Goal: Task Accomplishment & Management: Use online tool/utility

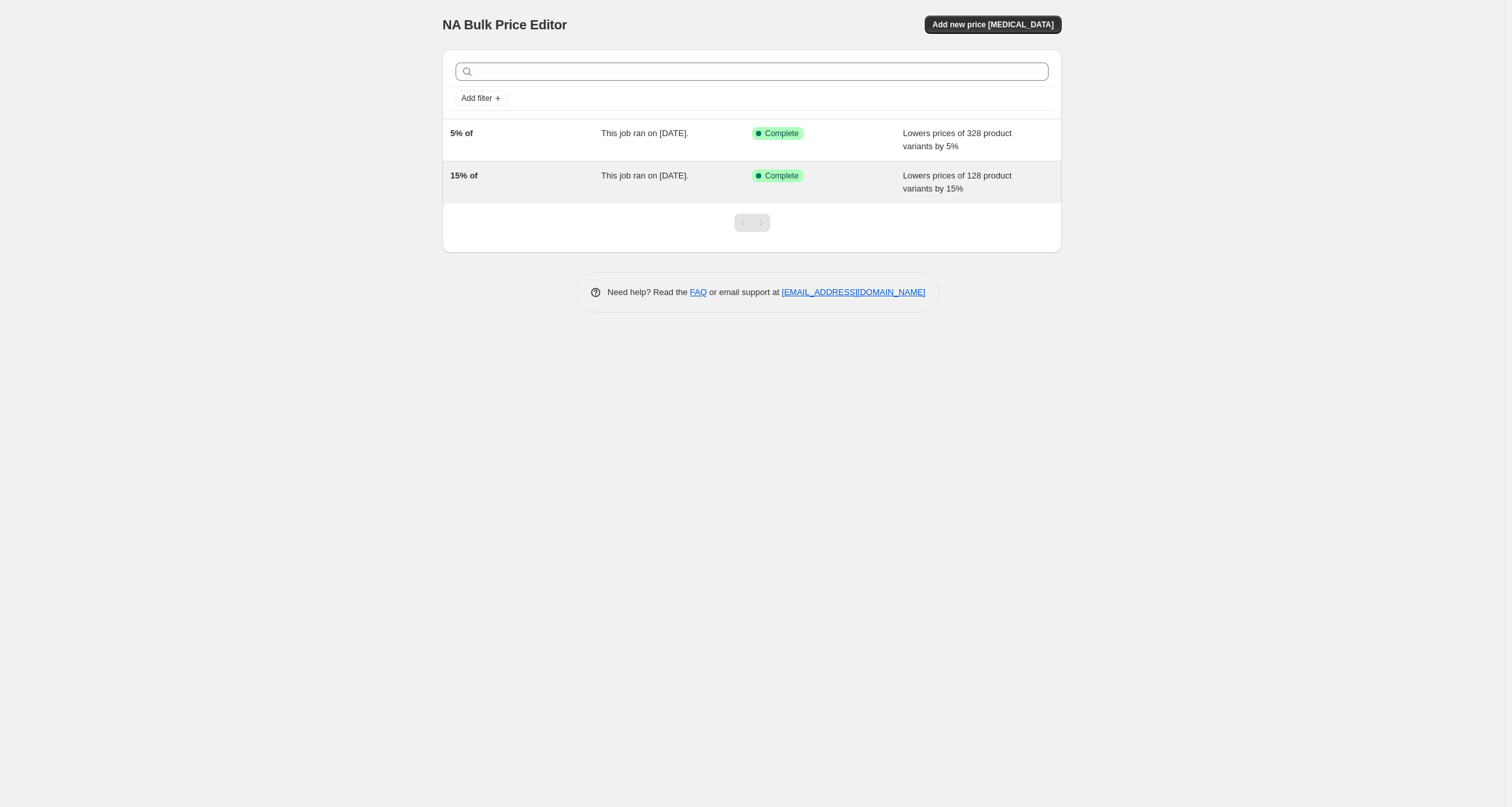
click at [683, 177] on span "This job ran on [DATE]." at bounding box center [645, 176] width 87 height 10
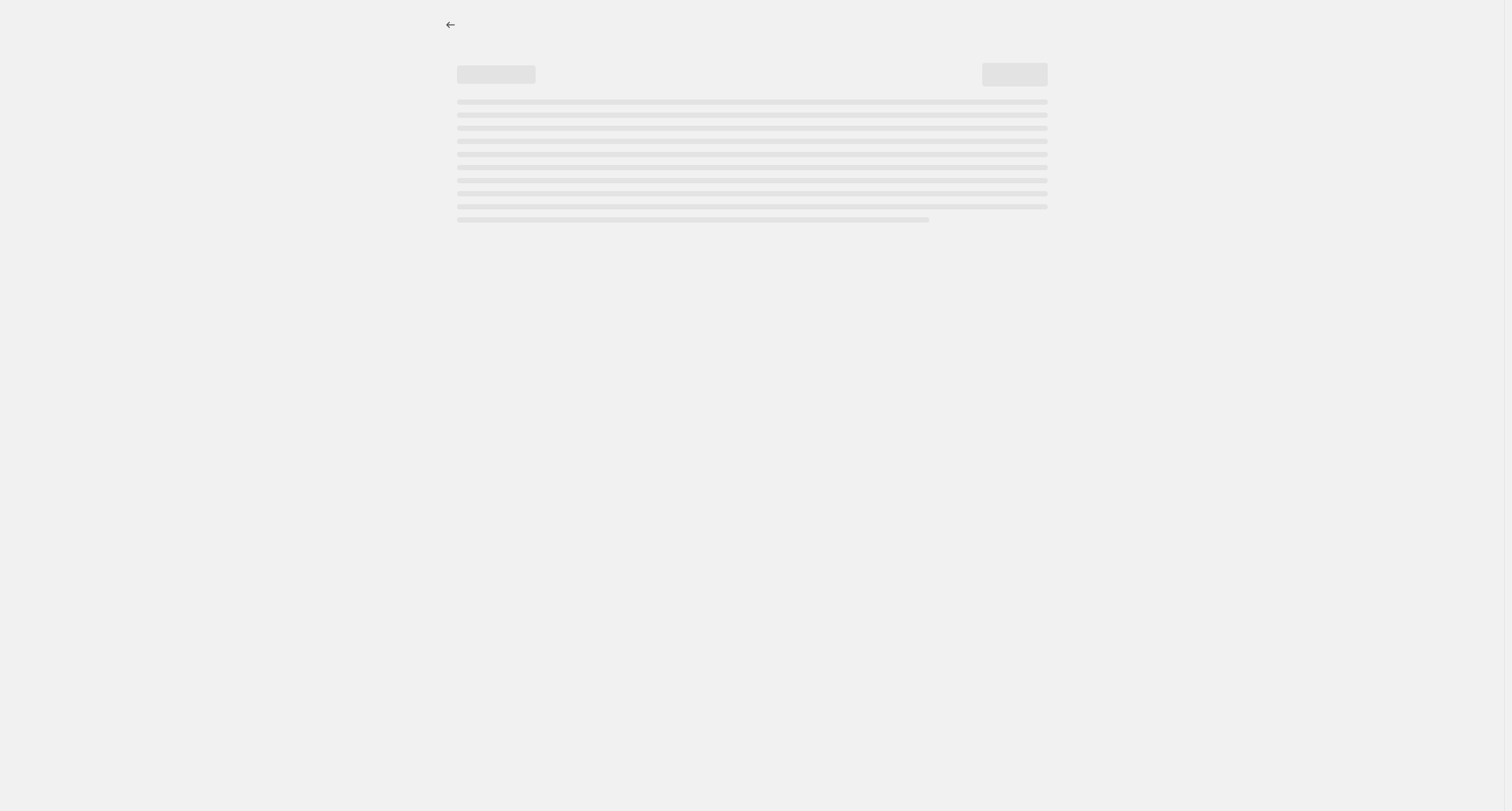
select select "percentage"
select select "collection"
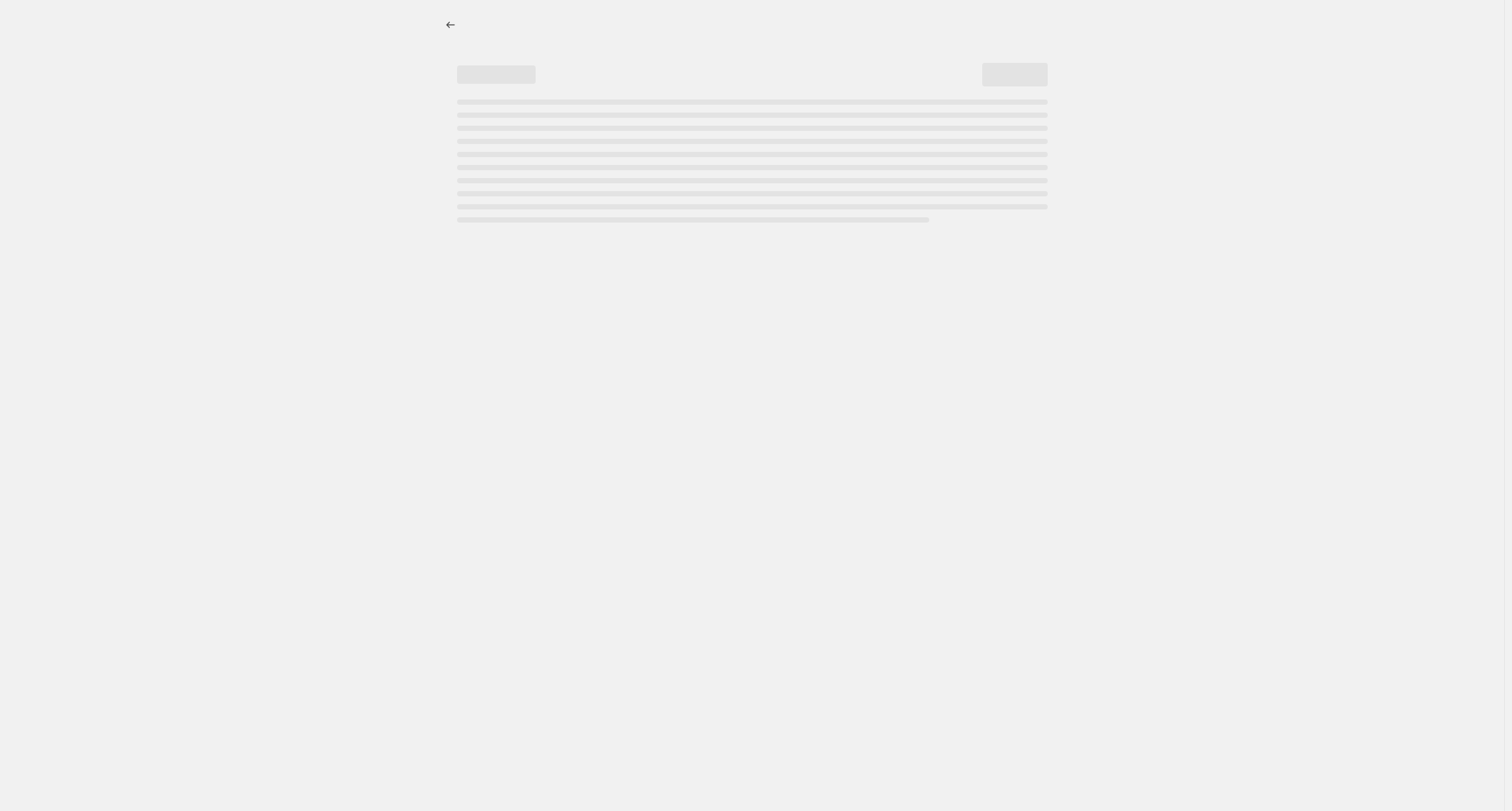
select select "collection"
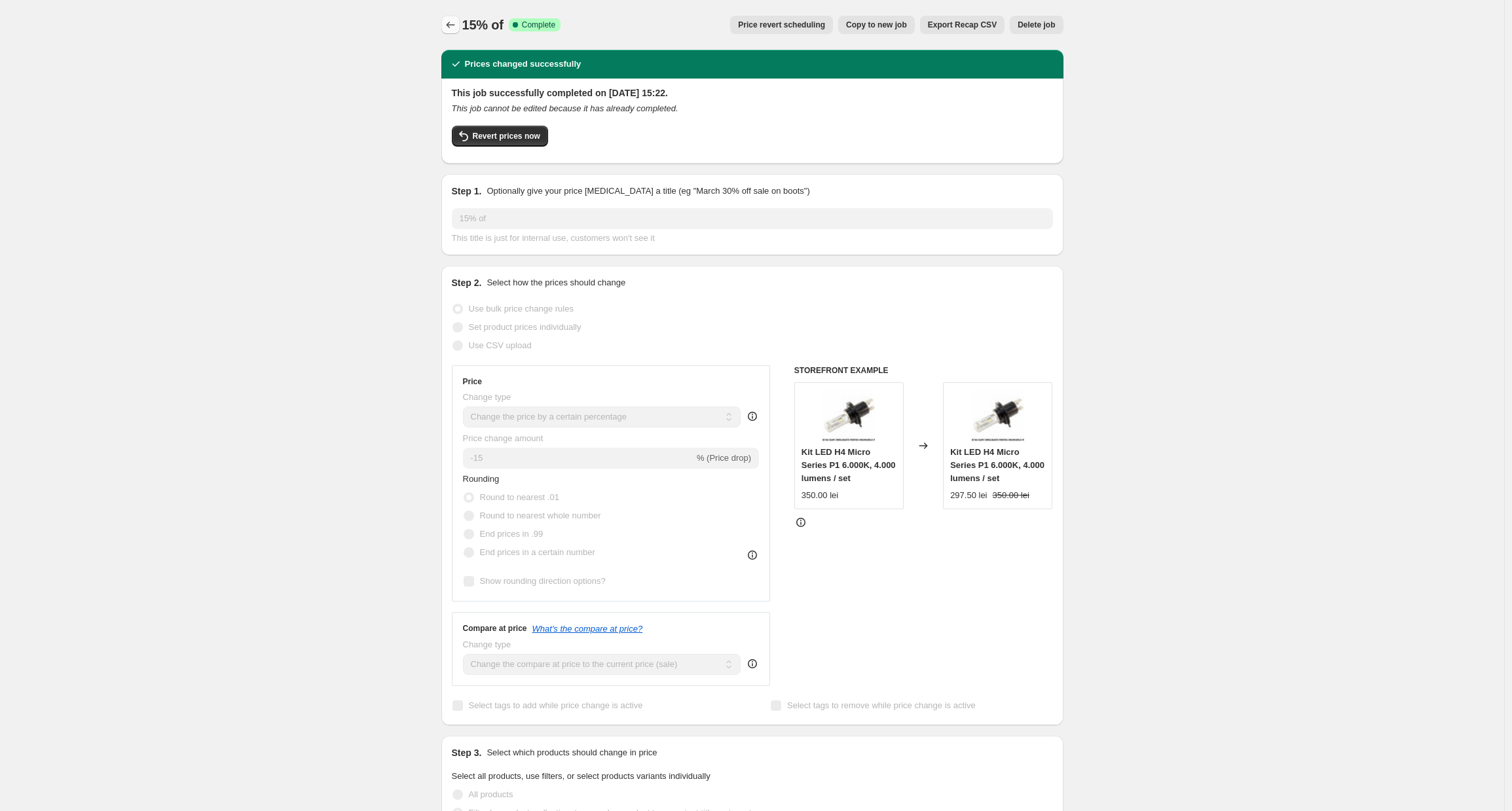
click at [455, 26] on icon "Price change jobs" at bounding box center [450, 25] width 13 height 13
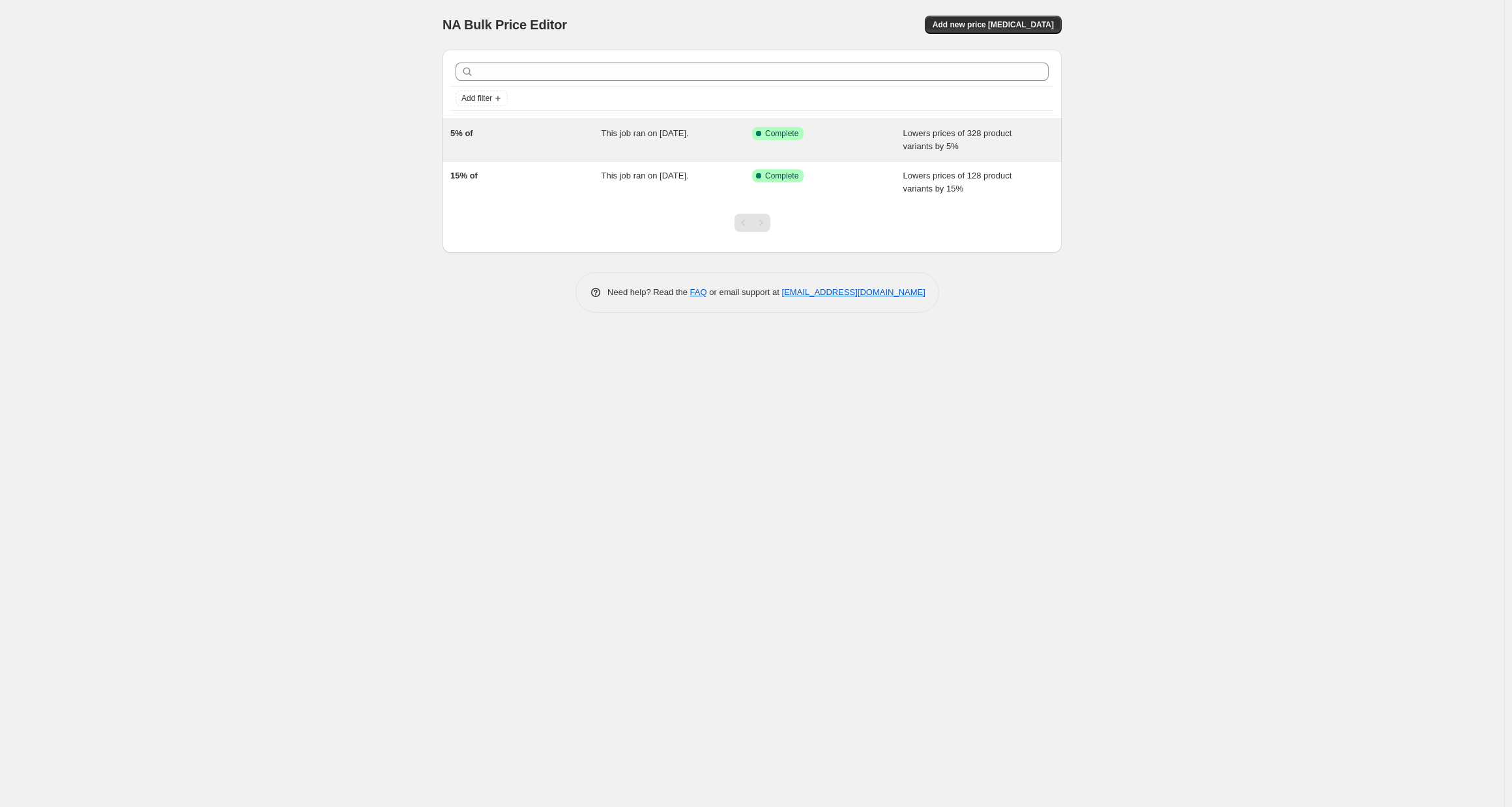
click at [554, 145] on div "5% of" at bounding box center [526, 139] width 151 height 26
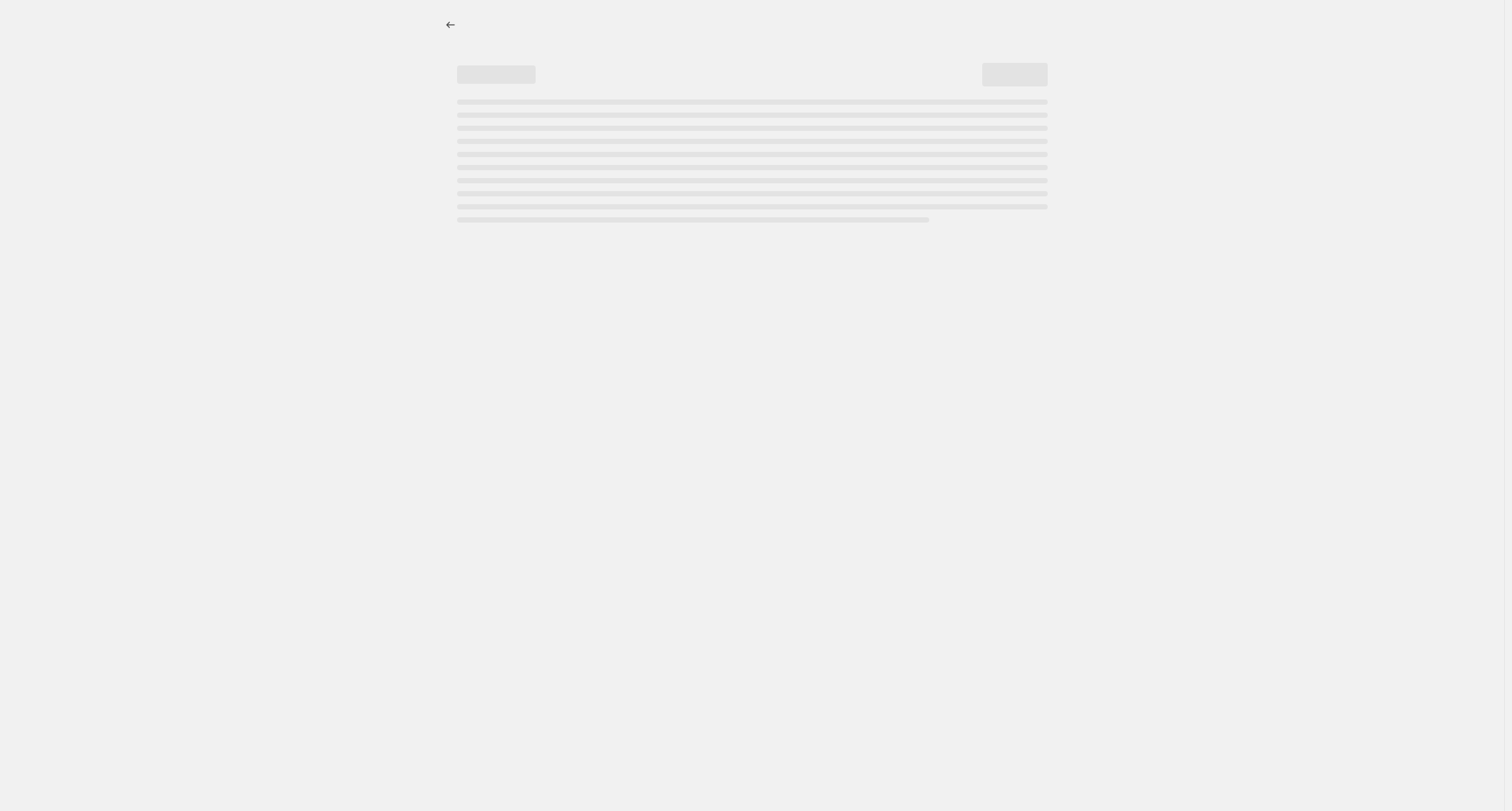
select select "percentage"
select select "collection"
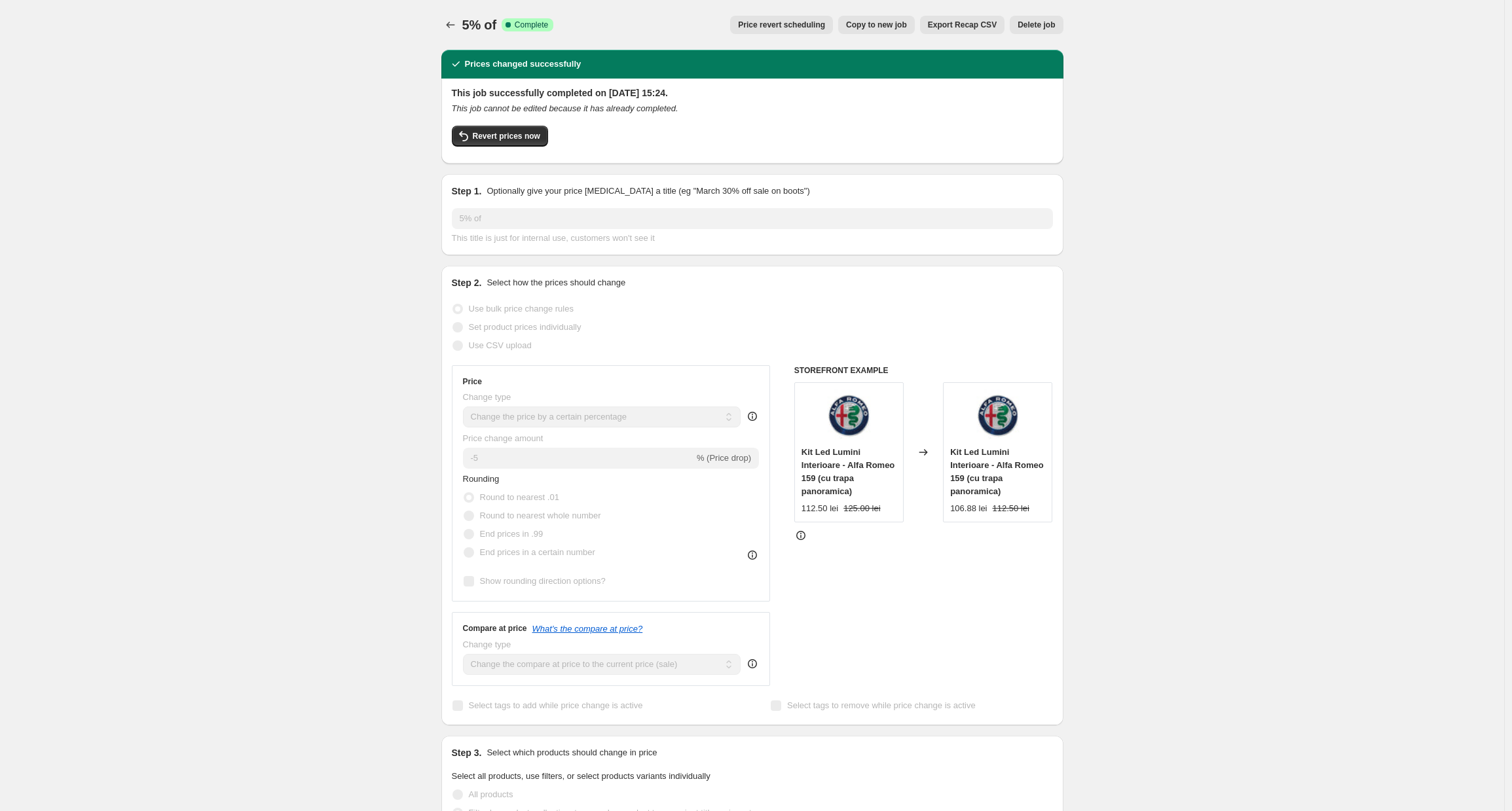
click at [530, 148] on div "Revert prices now" at bounding box center [752, 139] width 601 height 28
click at [529, 136] on span "Revert prices now" at bounding box center [506, 136] width 68 height 11
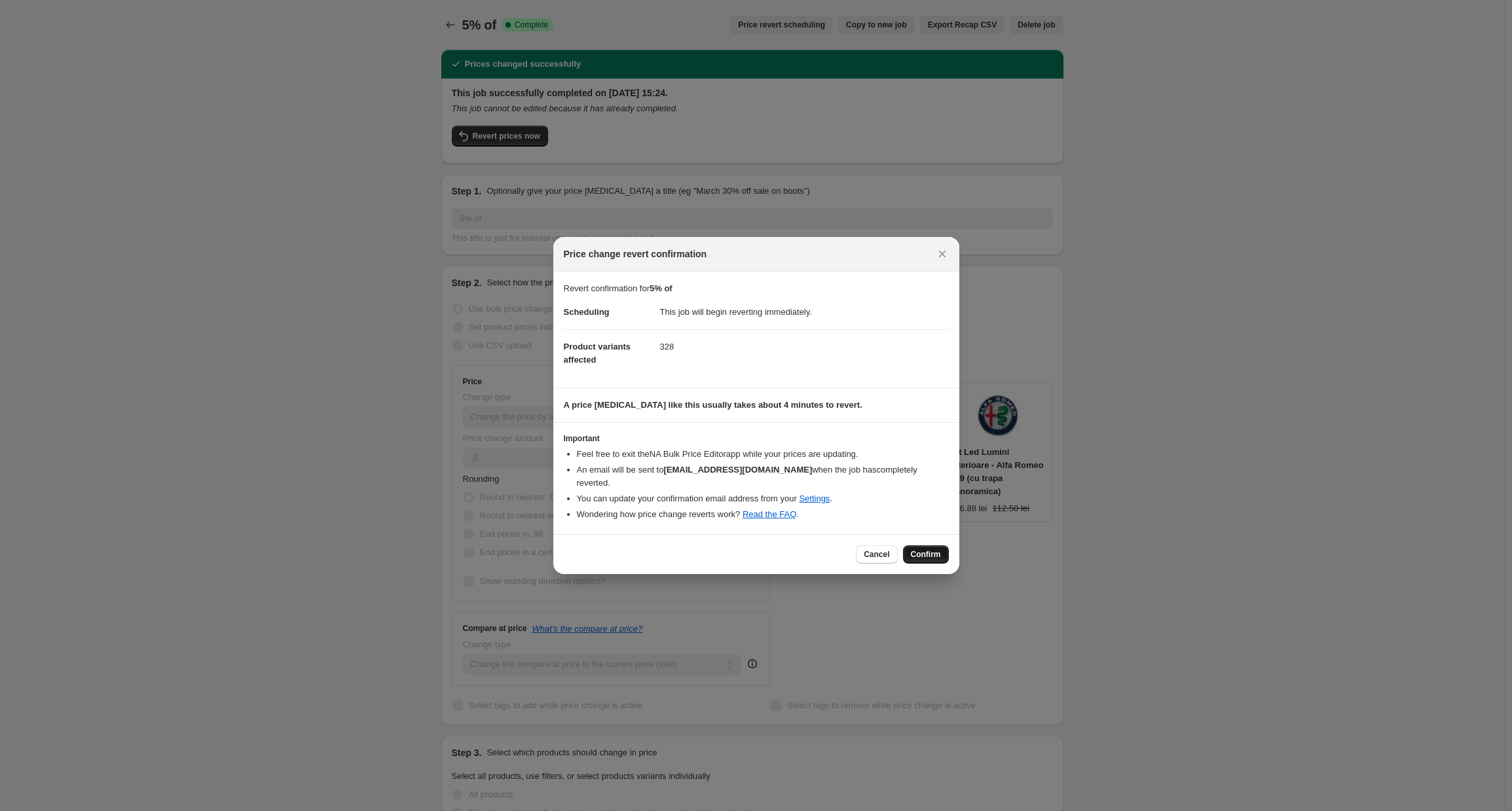
click at [926, 549] on span "Confirm" at bounding box center [926, 554] width 30 height 11
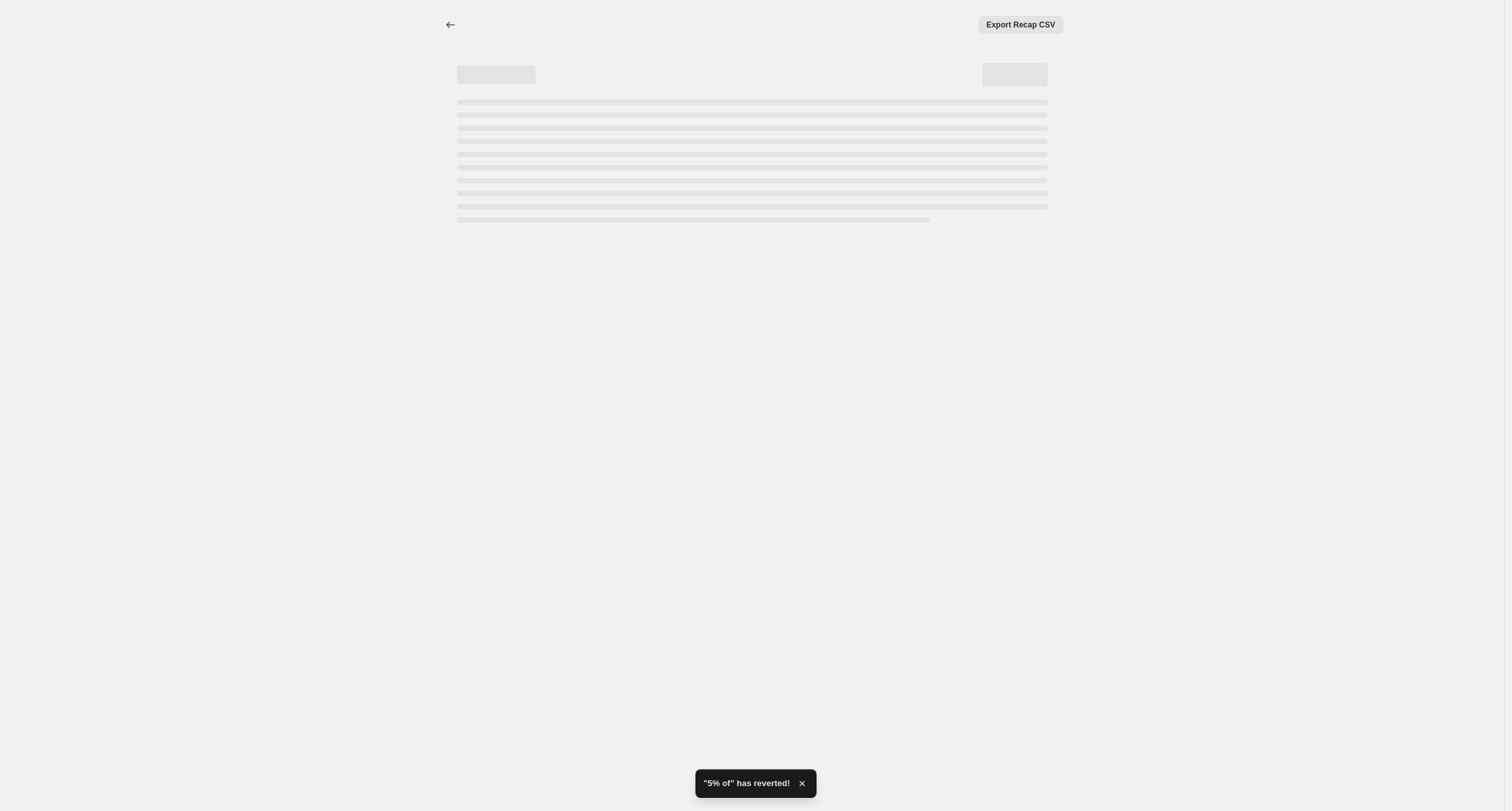
select select "percentage"
select select "collection"
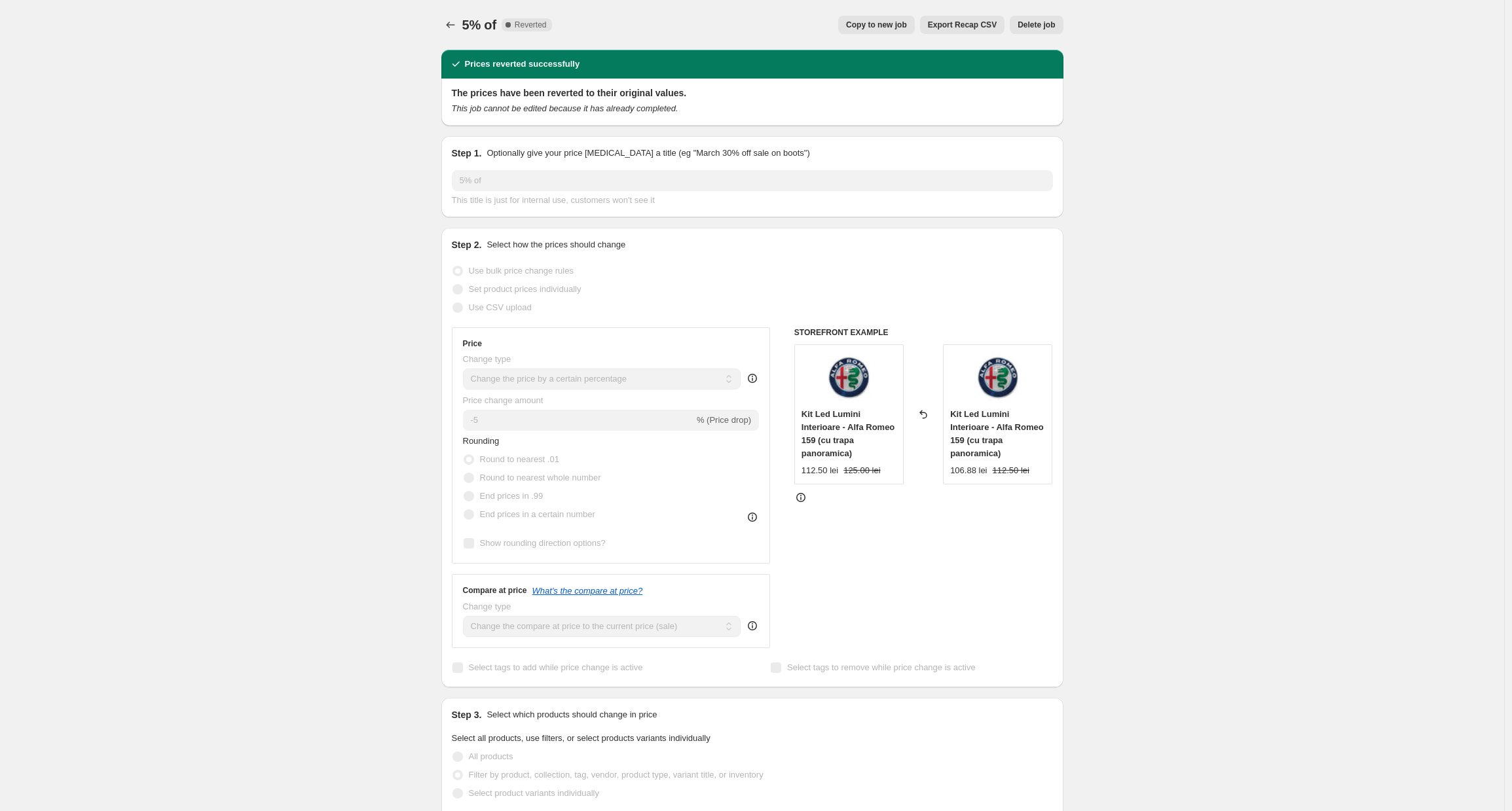
click at [467, 19] on span "5% of" at bounding box center [479, 24] width 34 height 14
click at [460, 20] on button "Price change jobs" at bounding box center [450, 25] width 18 height 18
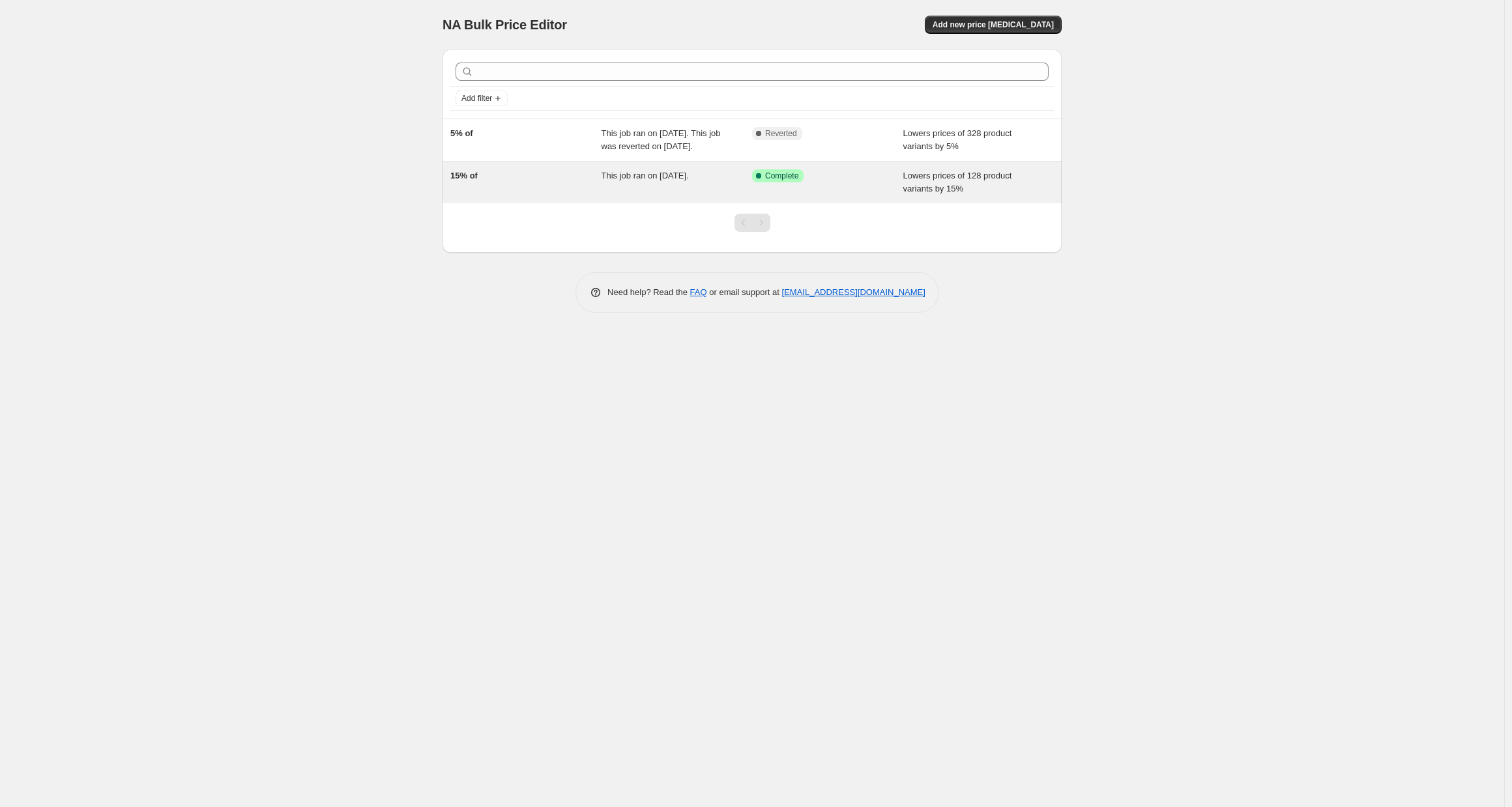
click at [750, 190] on div "This job ran on [DATE]." at bounding box center [677, 182] width 151 height 26
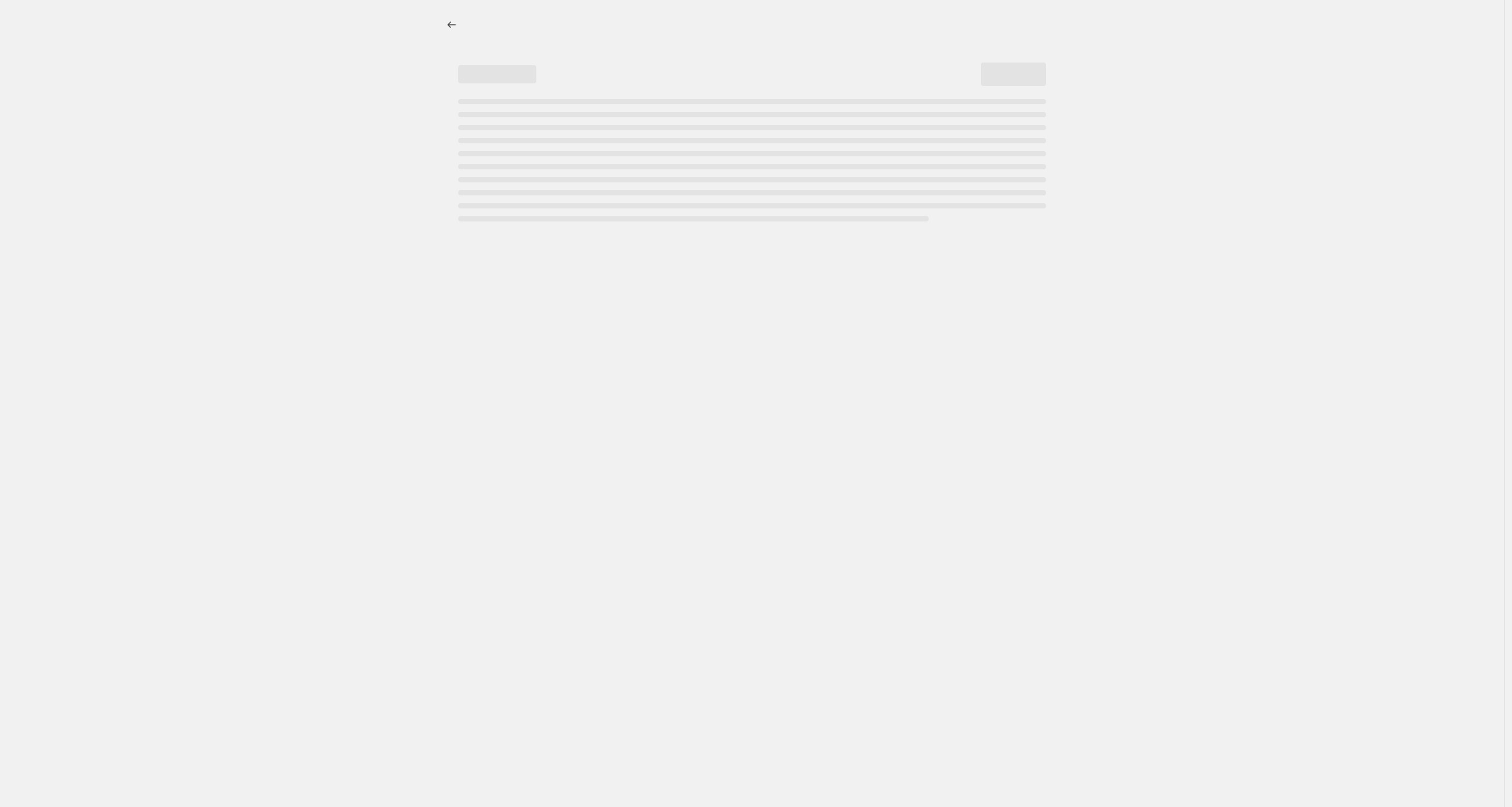
select select "percentage"
select select "collection"
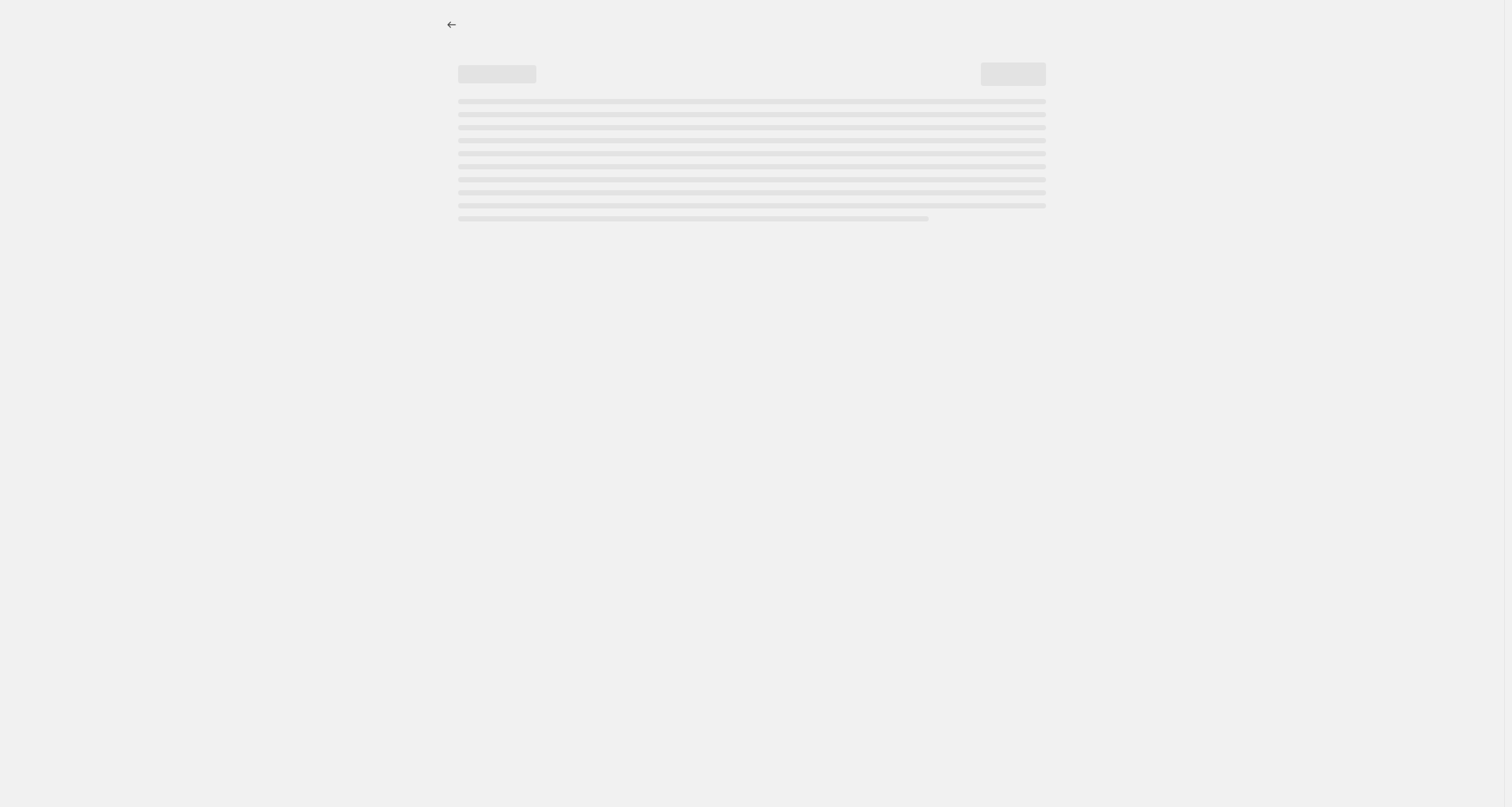
select select "collection"
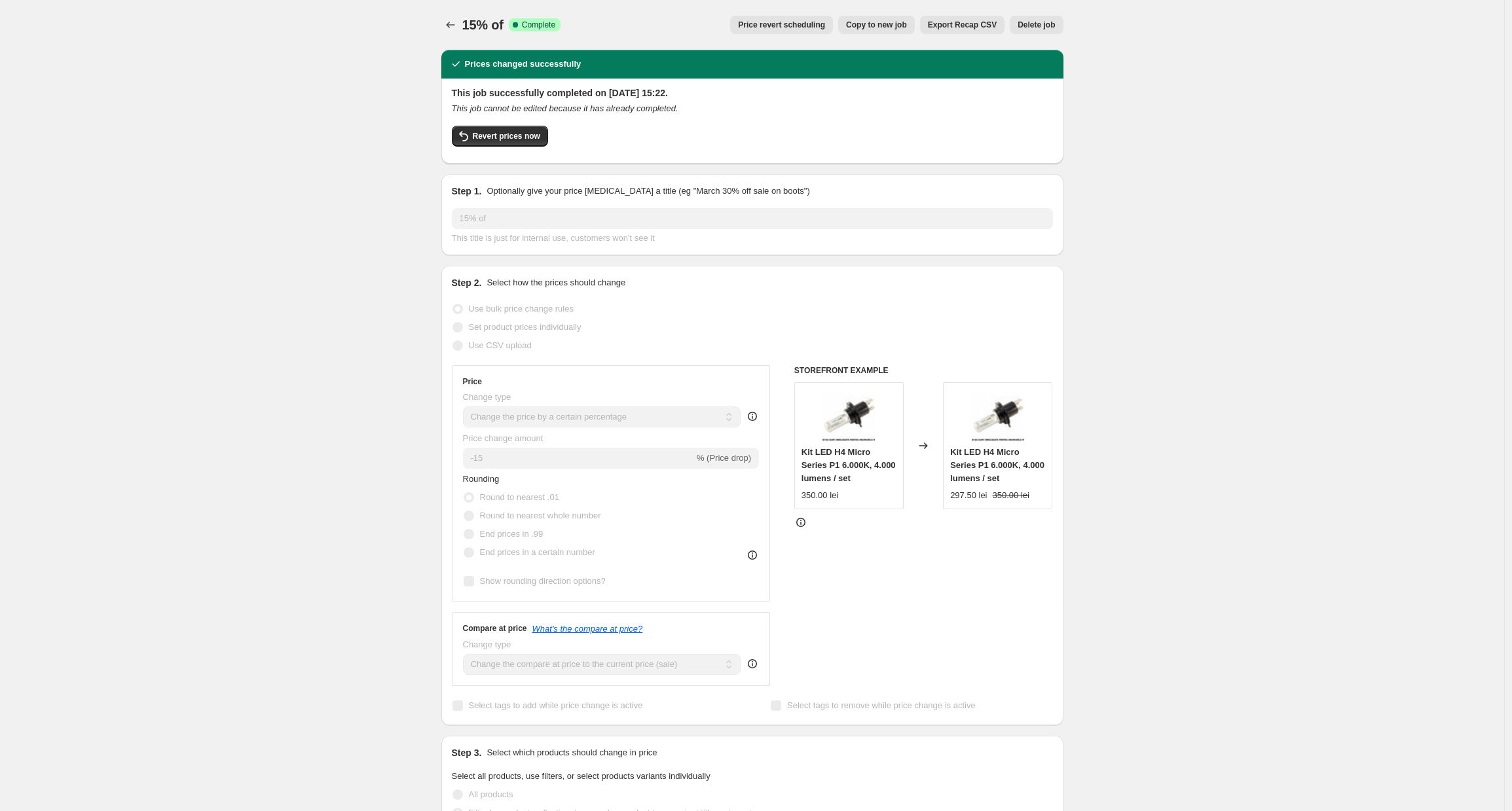
click at [872, 26] on span "Copy to new job" at bounding box center [877, 25] width 61 height 11
select select "percentage"
select select "collection"
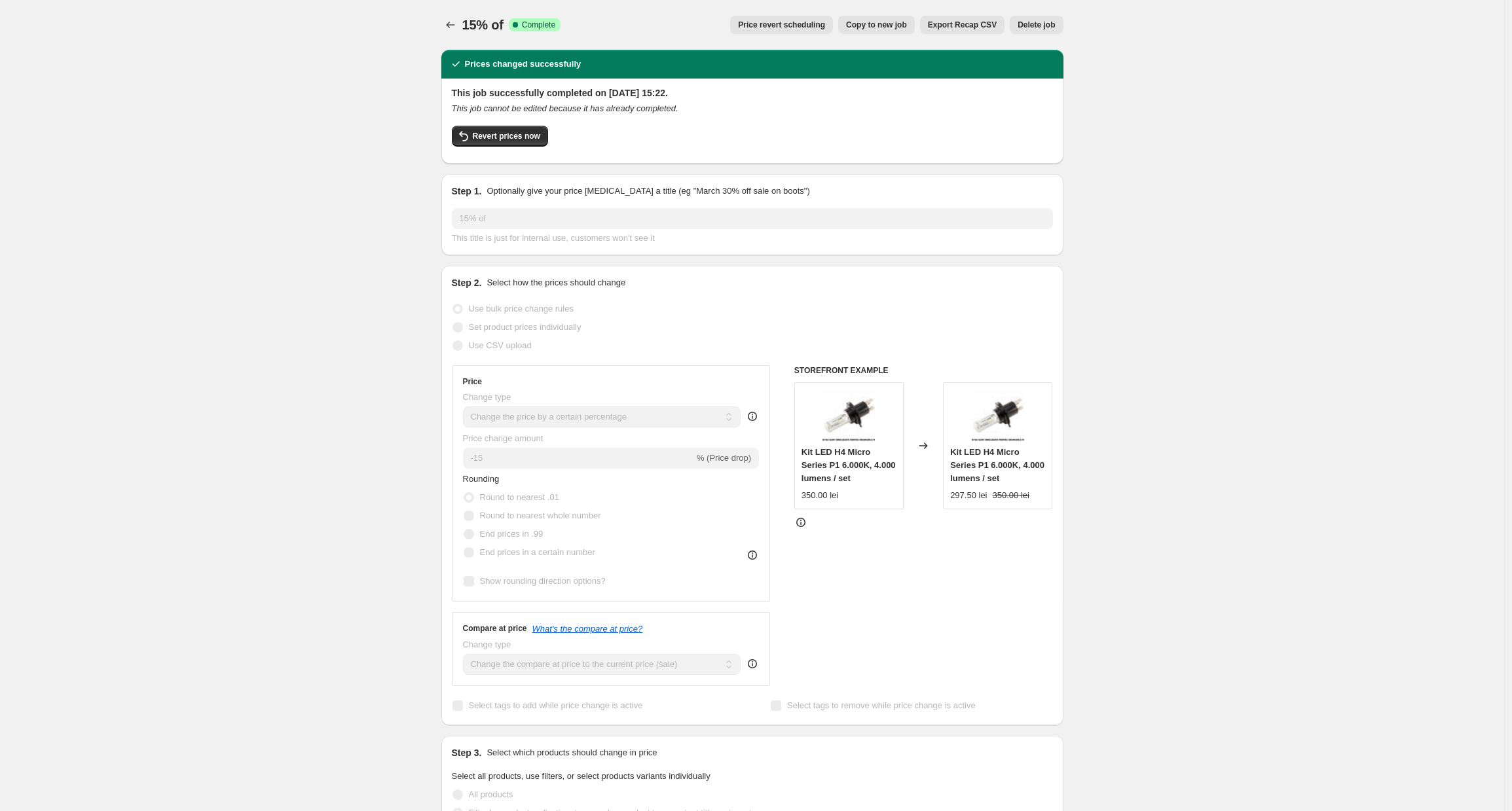
select select "collection"
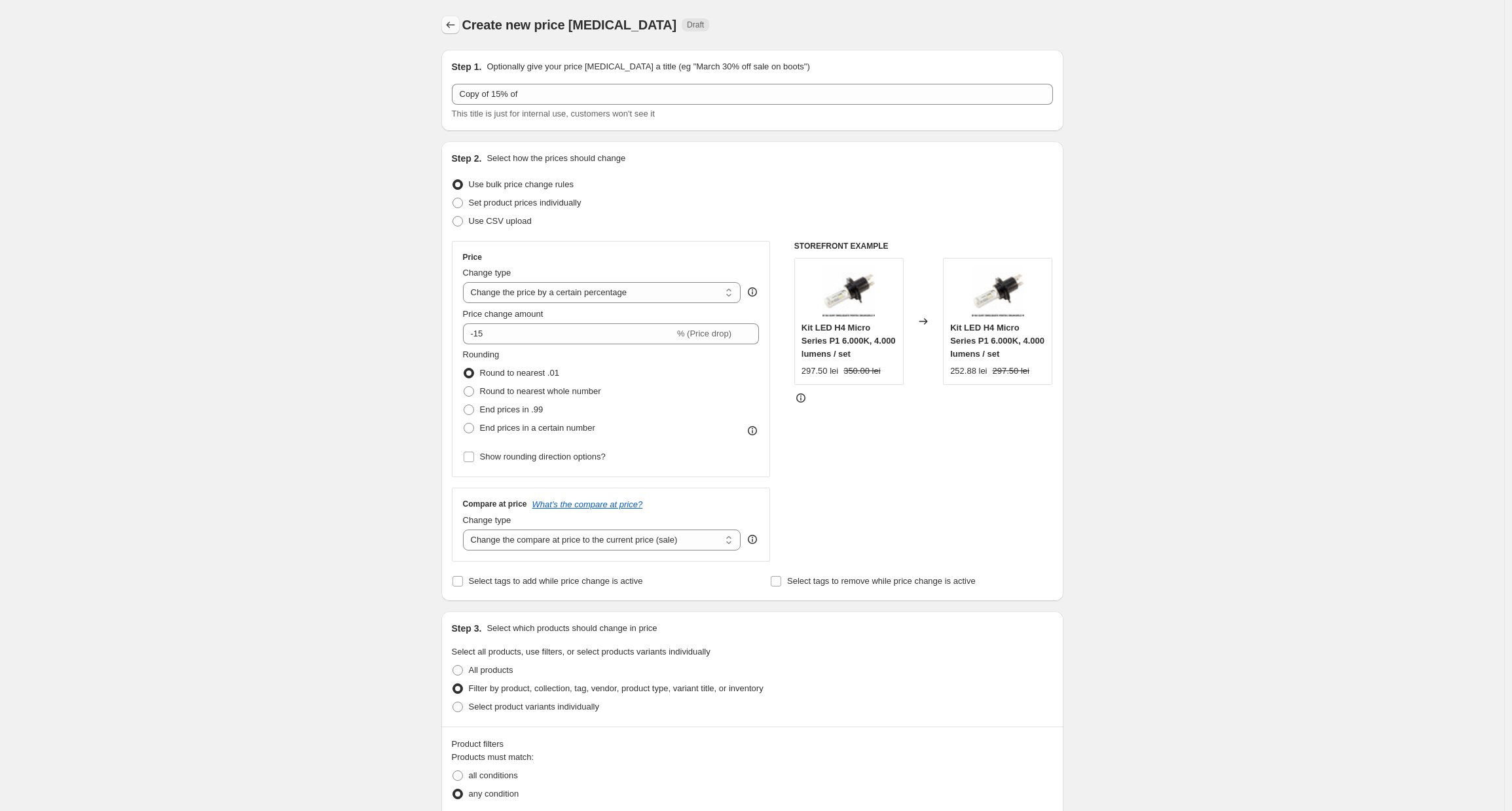
click at [454, 27] on icon "Price change jobs" at bounding box center [450, 25] width 13 height 13
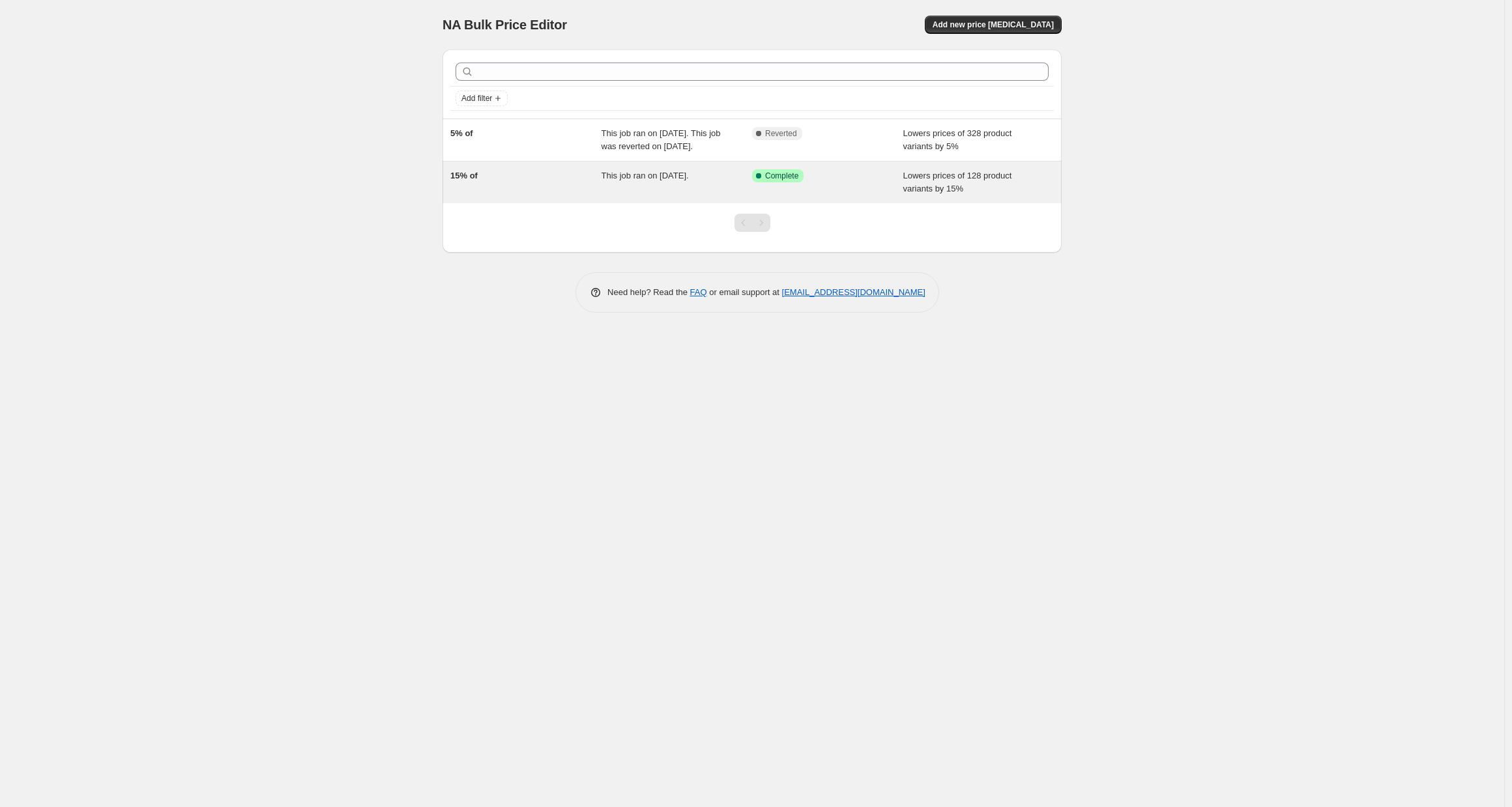
click at [724, 196] on div "This job ran on [DATE]." at bounding box center [677, 182] width 151 height 26
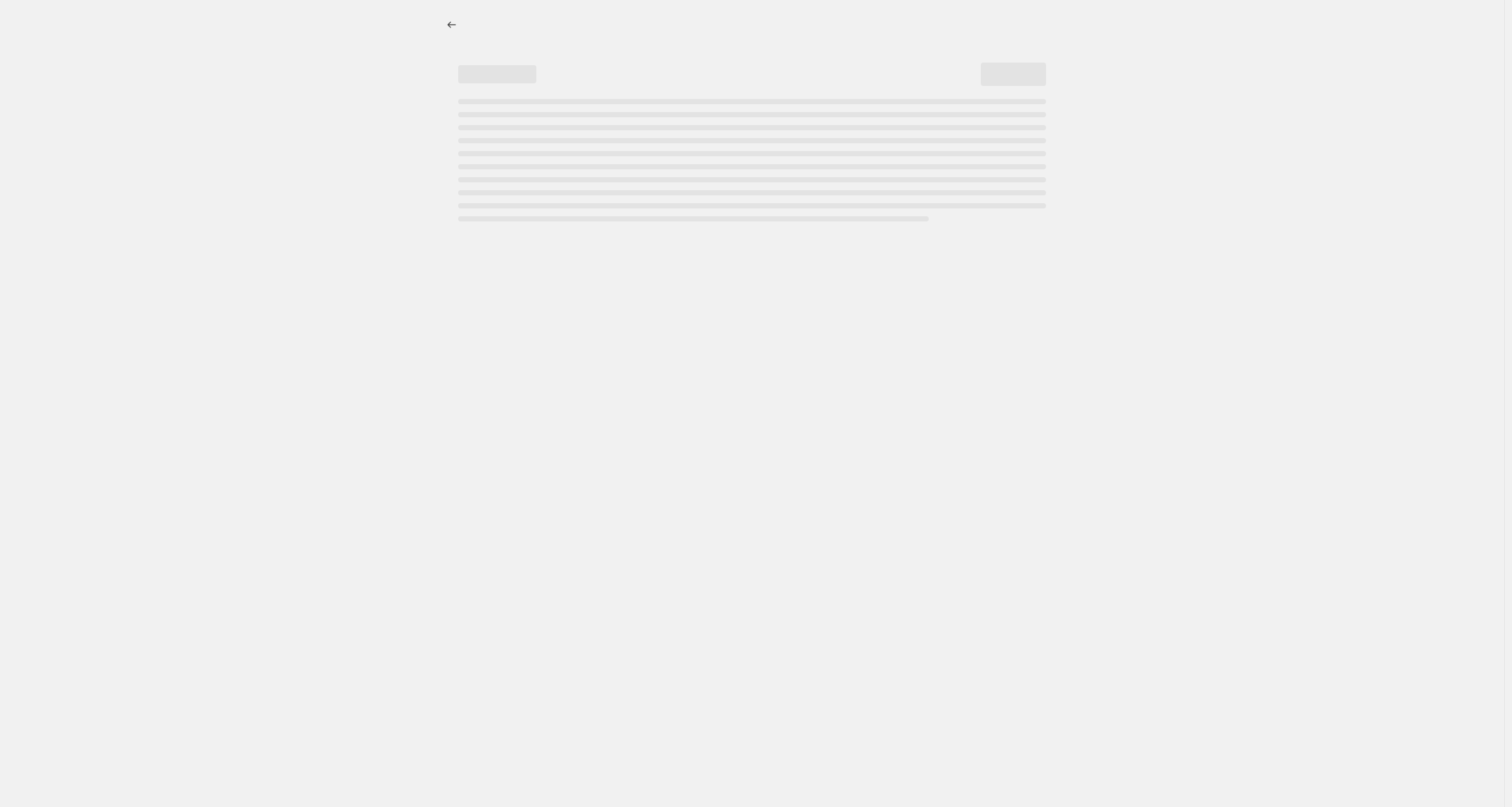
select select "percentage"
select select "collection"
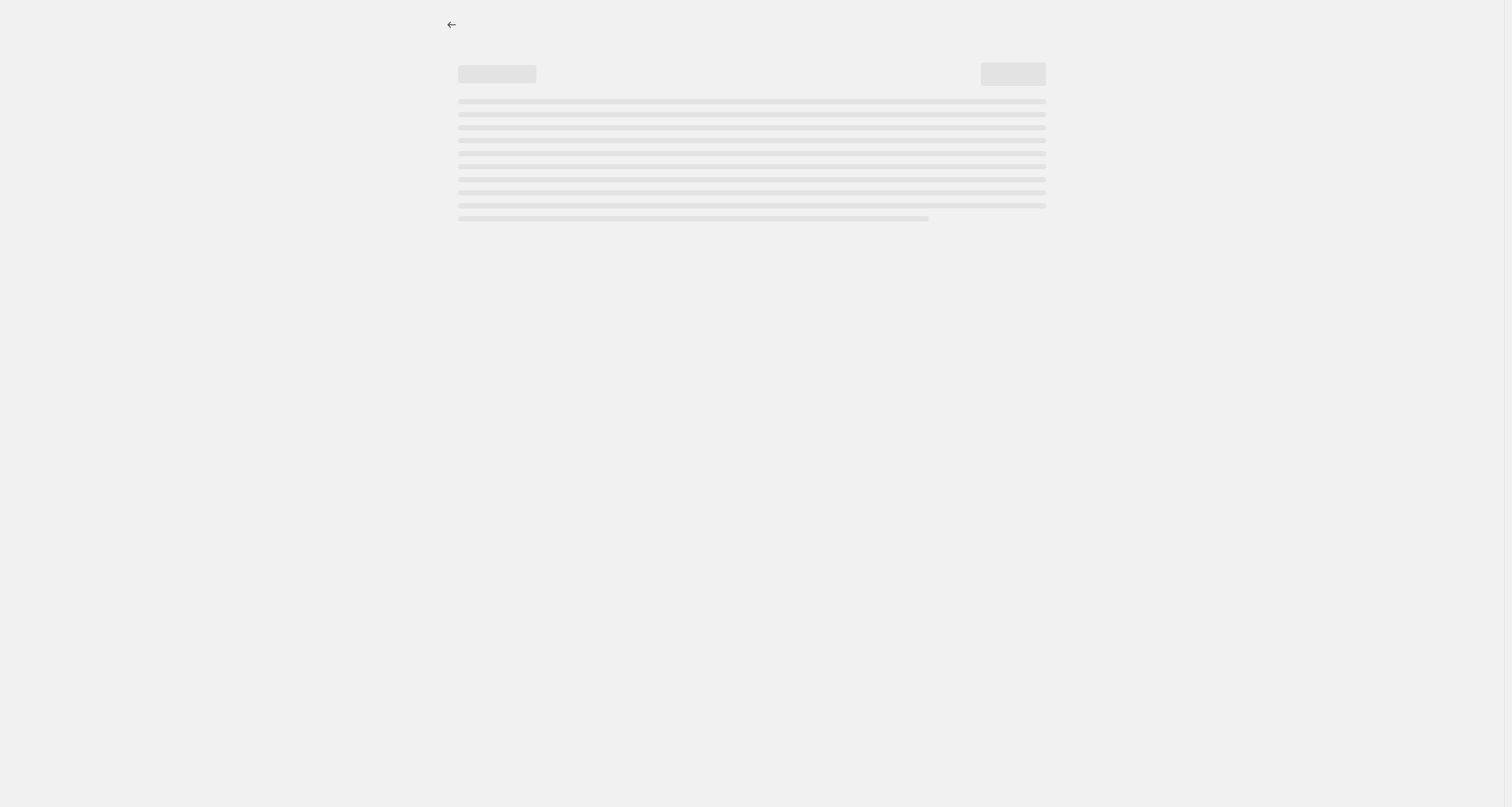
select select "collection"
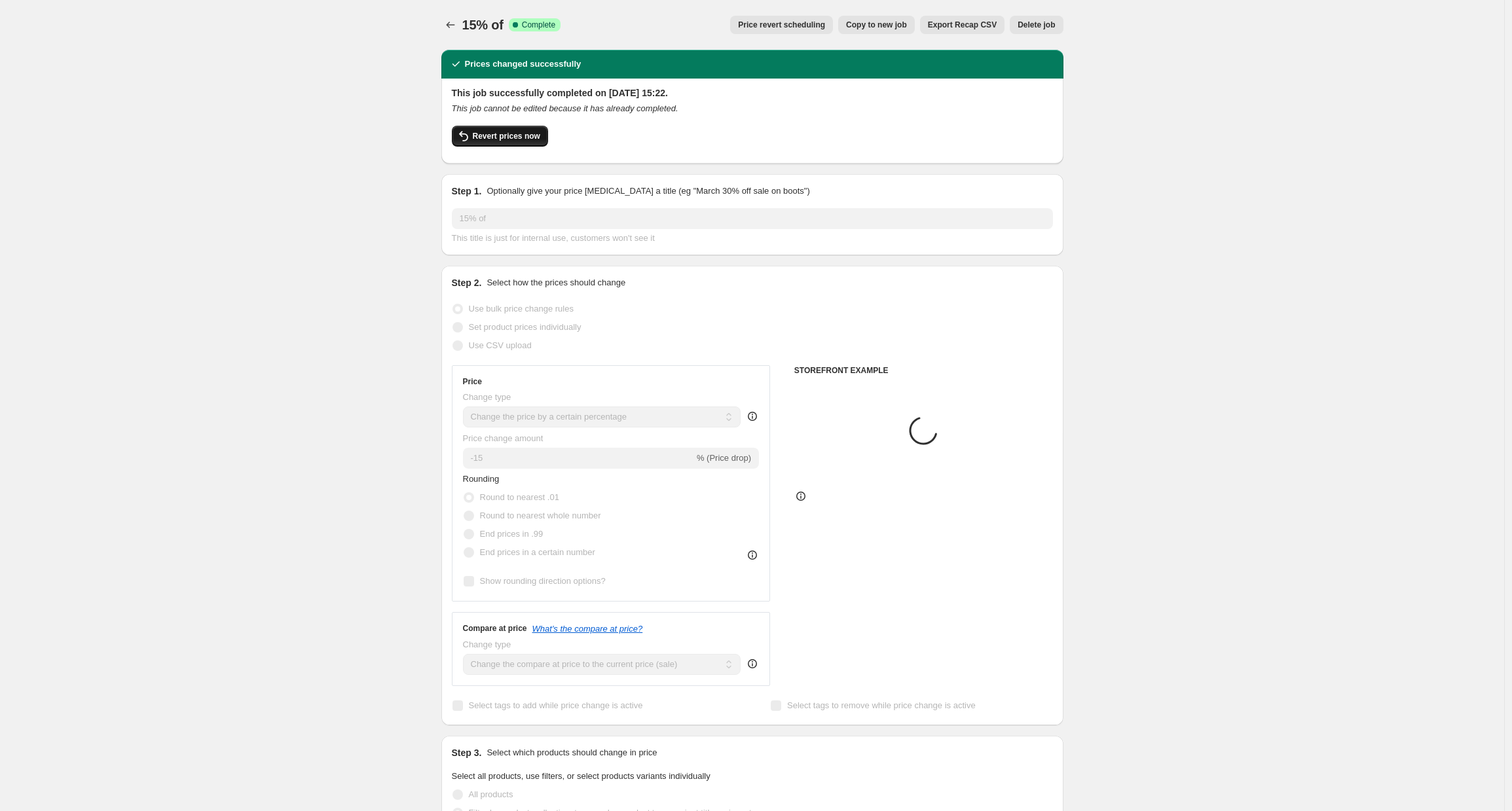
click at [520, 136] on span "Revert prices now" at bounding box center [506, 136] width 68 height 11
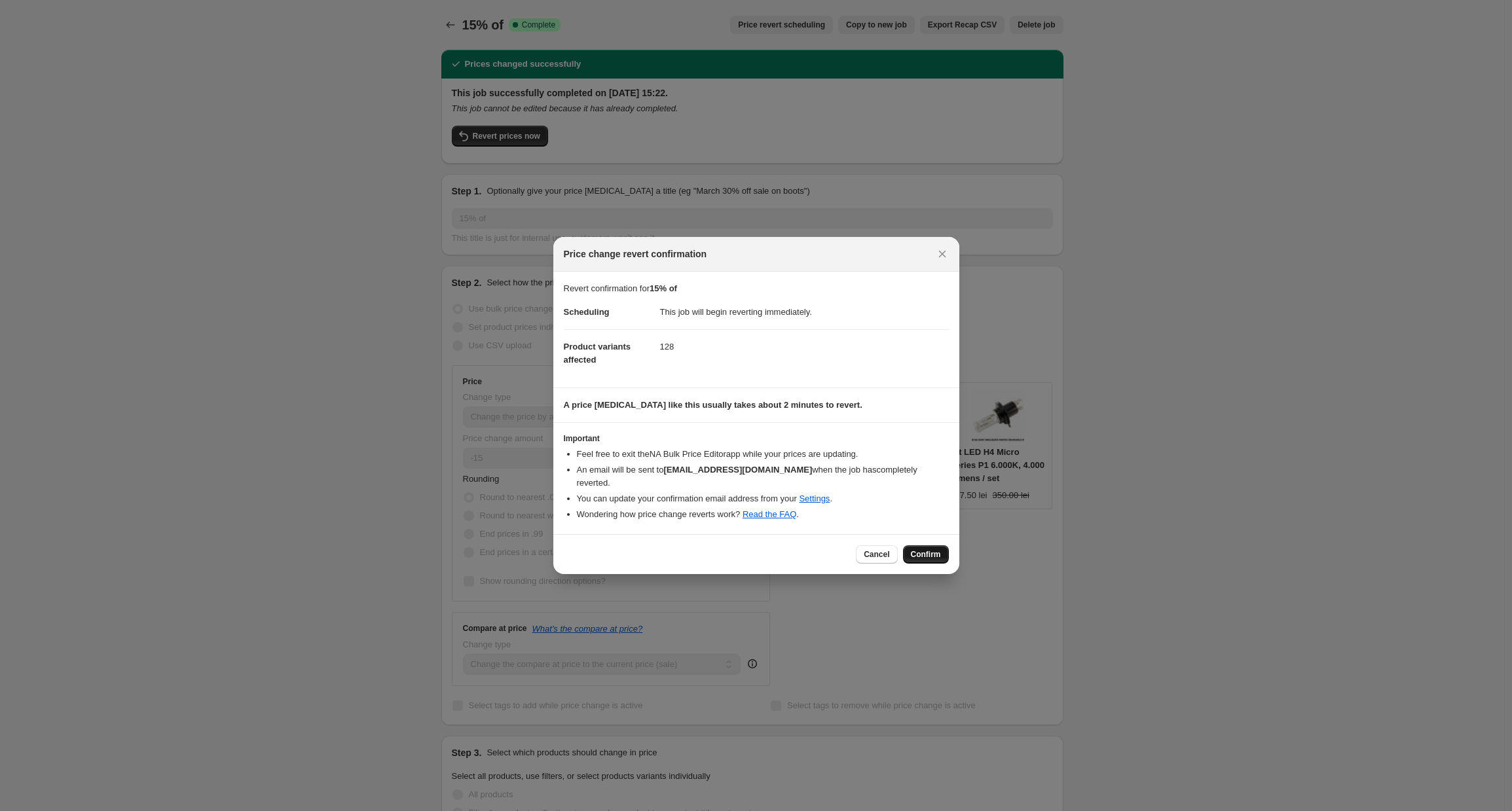
click at [926, 549] on span "Confirm" at bounding box center [926, 554] width 30 height 11
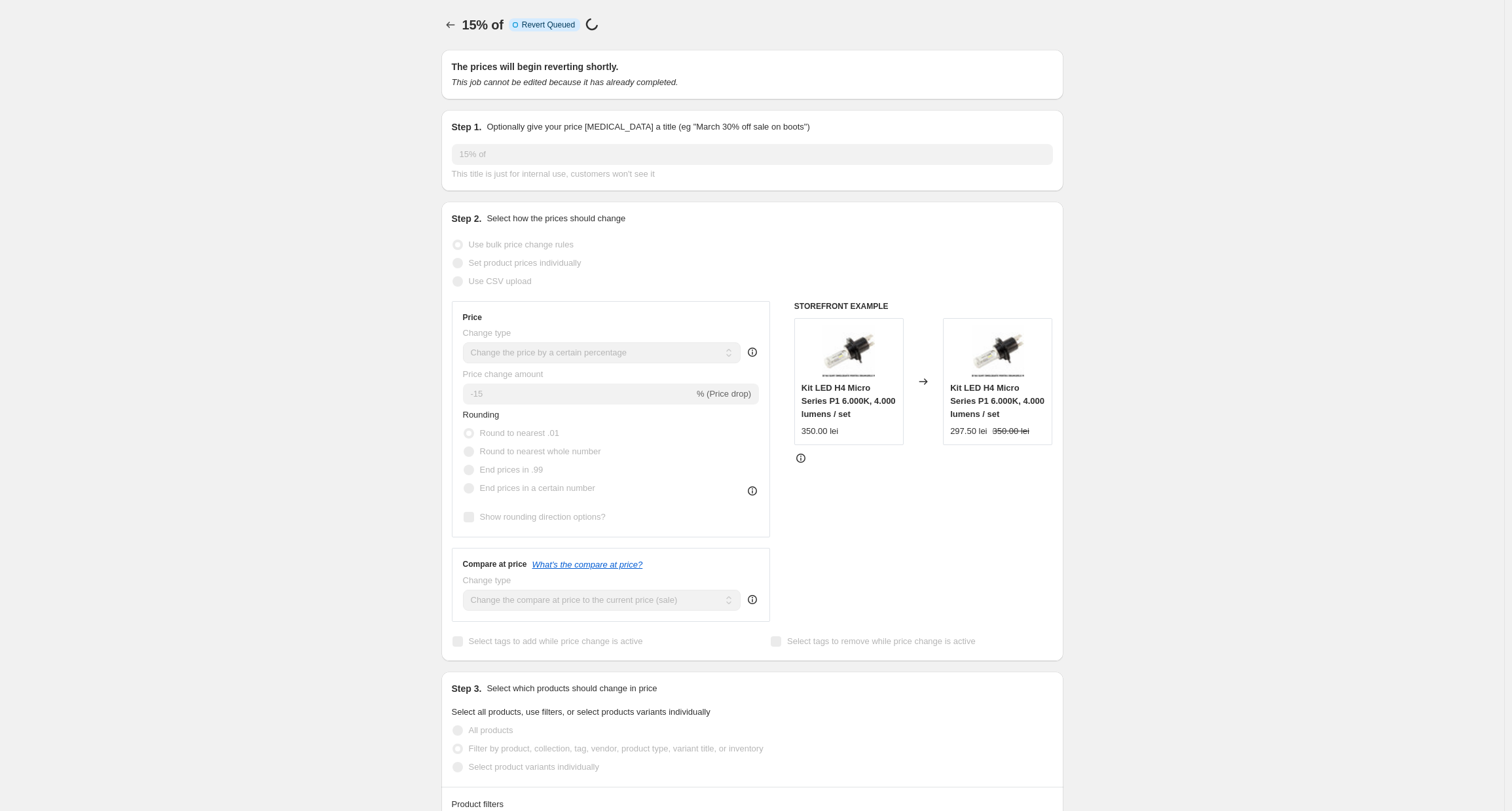
click at [447, 19] on icon "Price change jobs" at bounding box center [450, 25] width 13 height 13
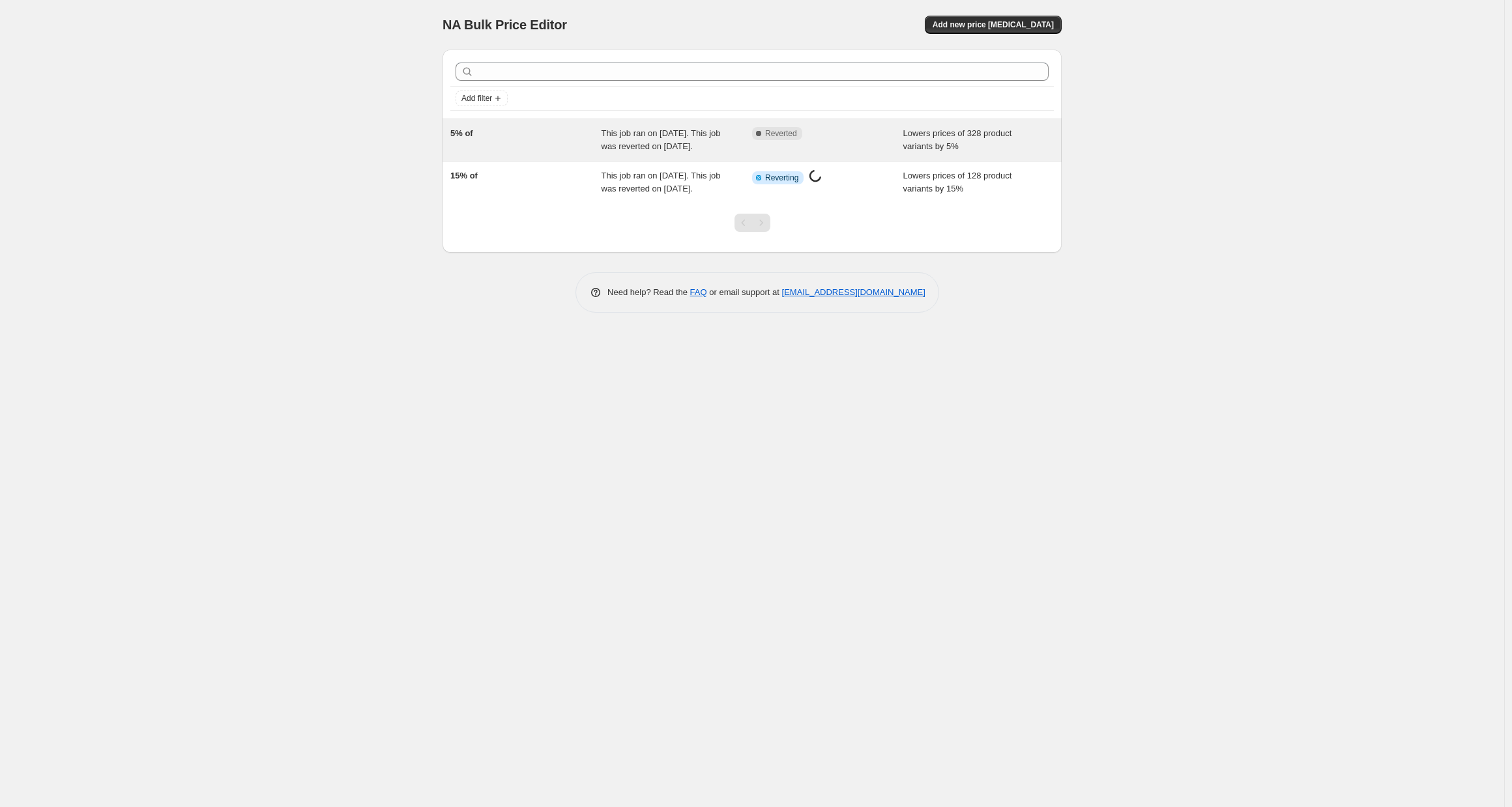
click at [661, 141] on span "This job ran on [DATE]. This job was reverted on [DATE]." at bounding box center [661, 139] width 119 height 22
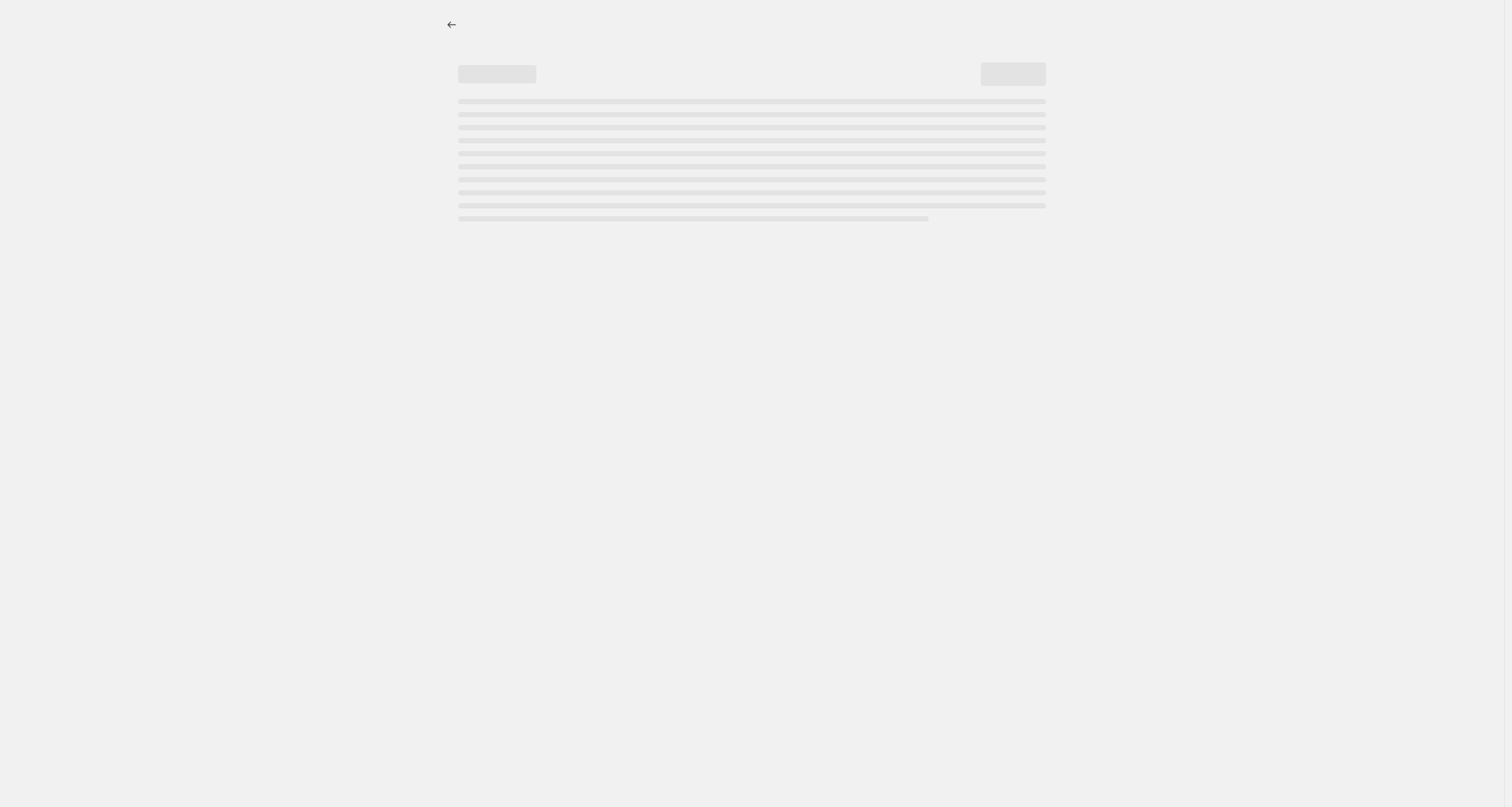
select select "percentage"
select select "collection"
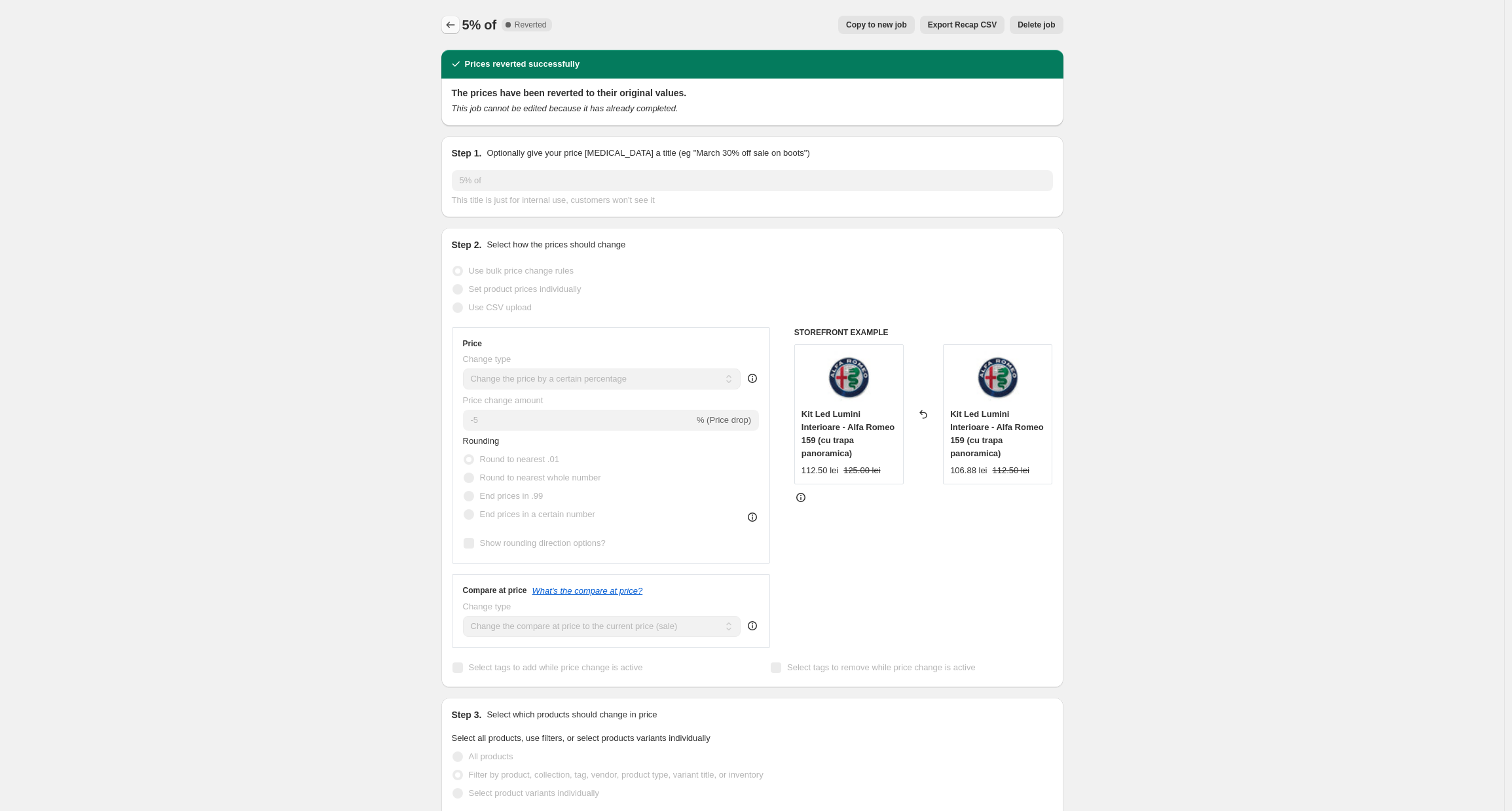
click at [455, 22] on icon "Price change jobs" at bounding box center [450, 25] width 13 height 13
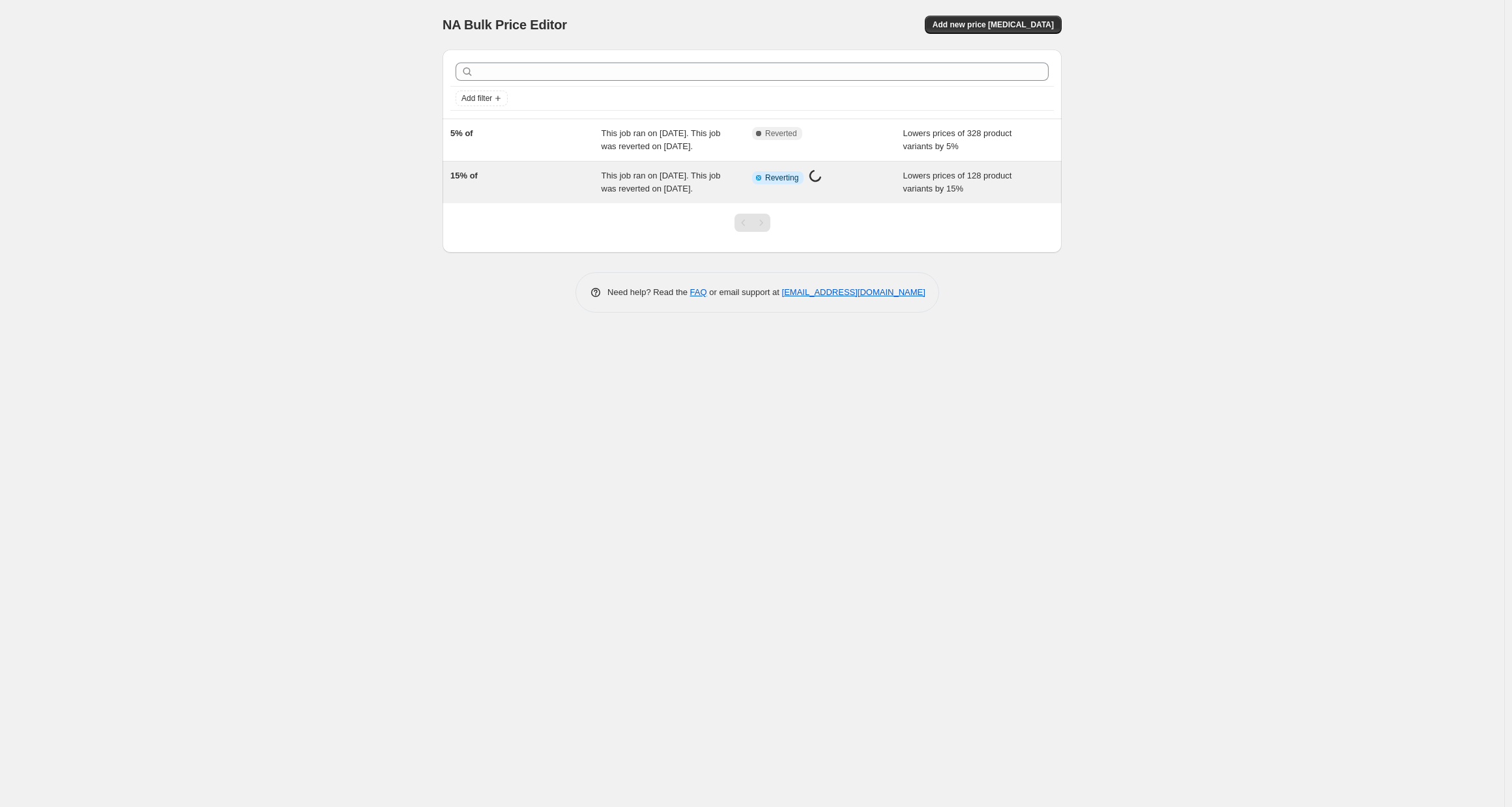
click at [724, 196] on div "This job ran on [DATE]. This job was reverted on [DATE]." at bounding box center [677, 182] width 151 height 26
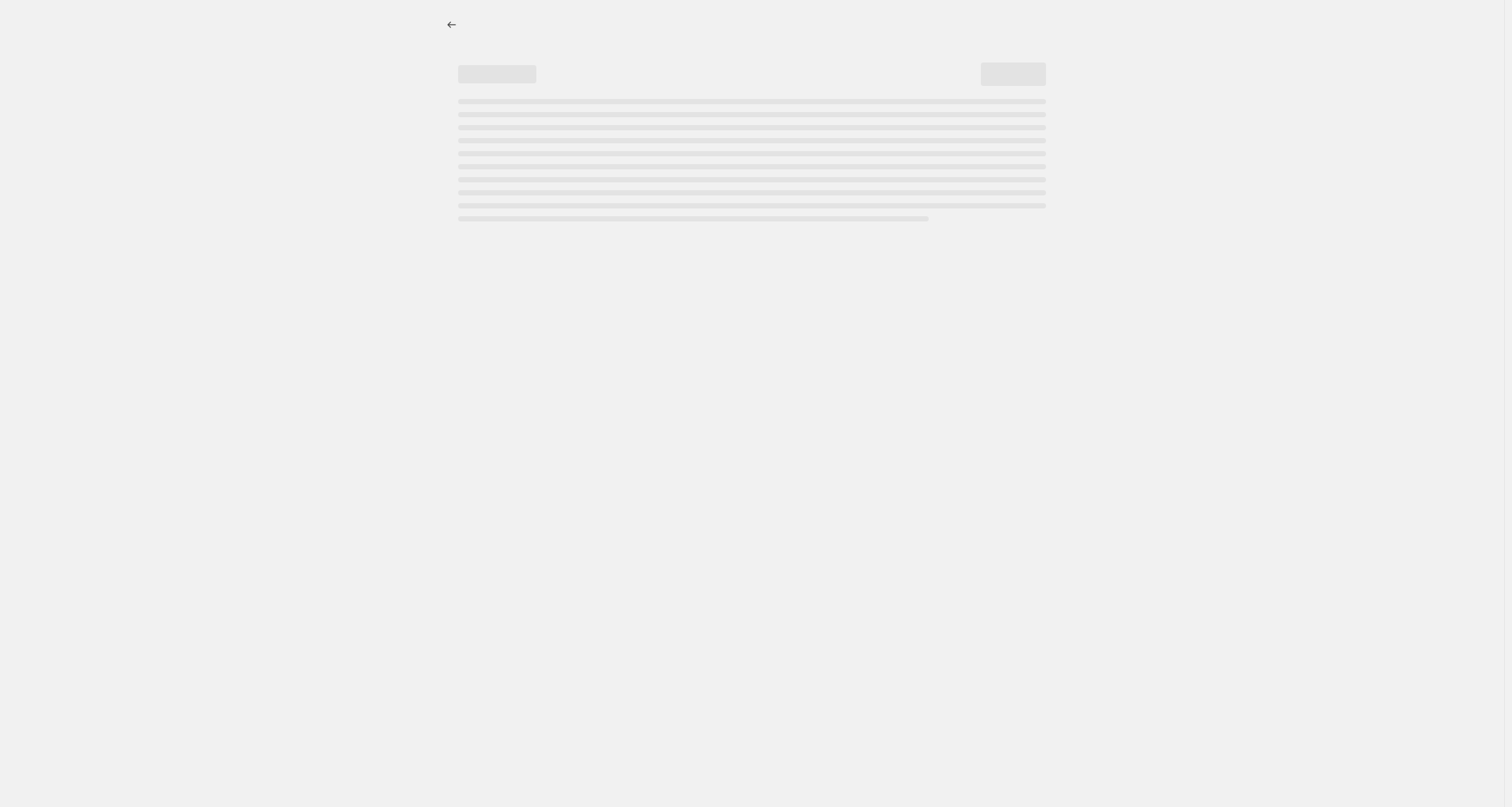
select select "percentage"
select select "collection"
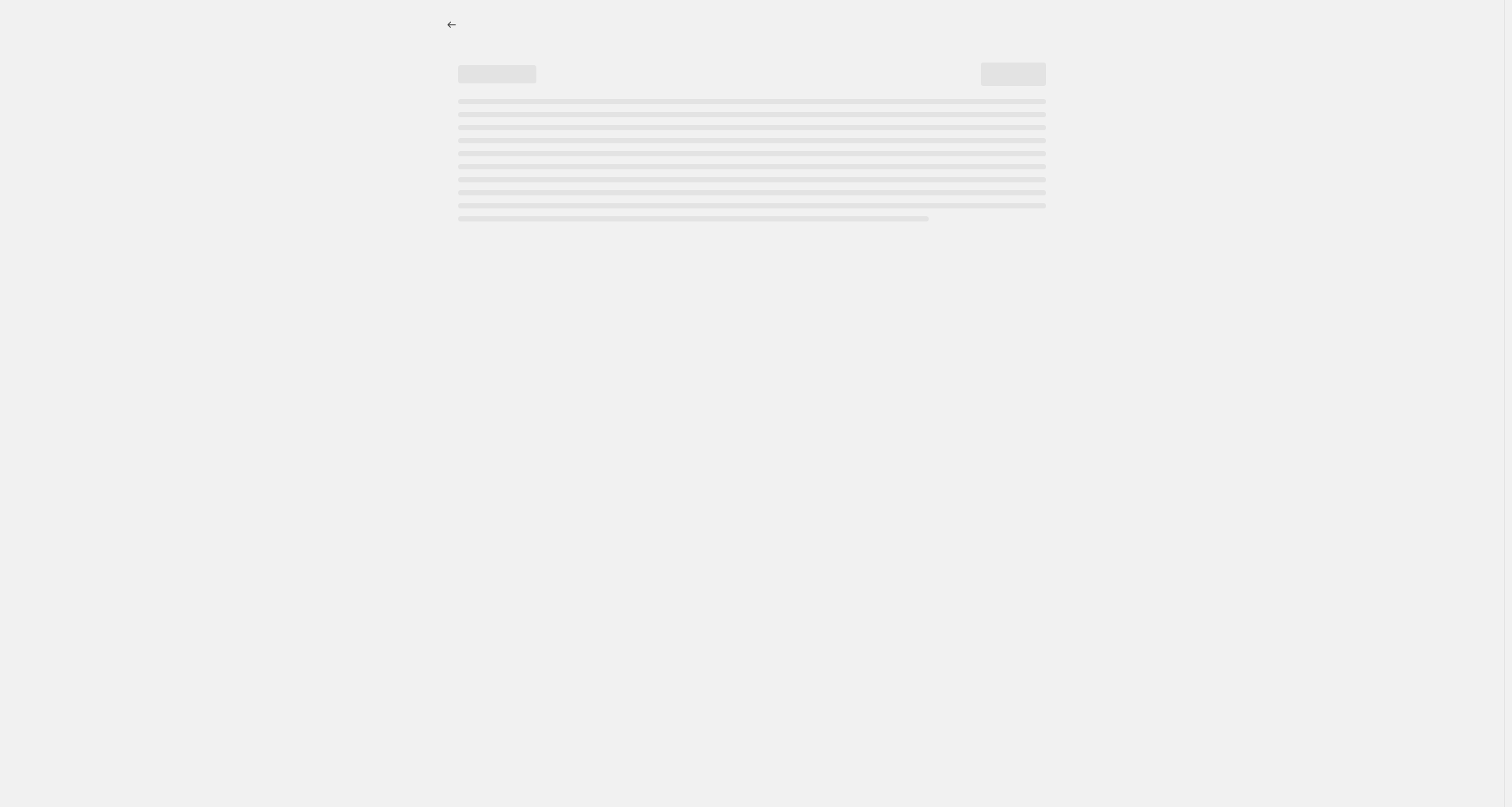
select select "collection"
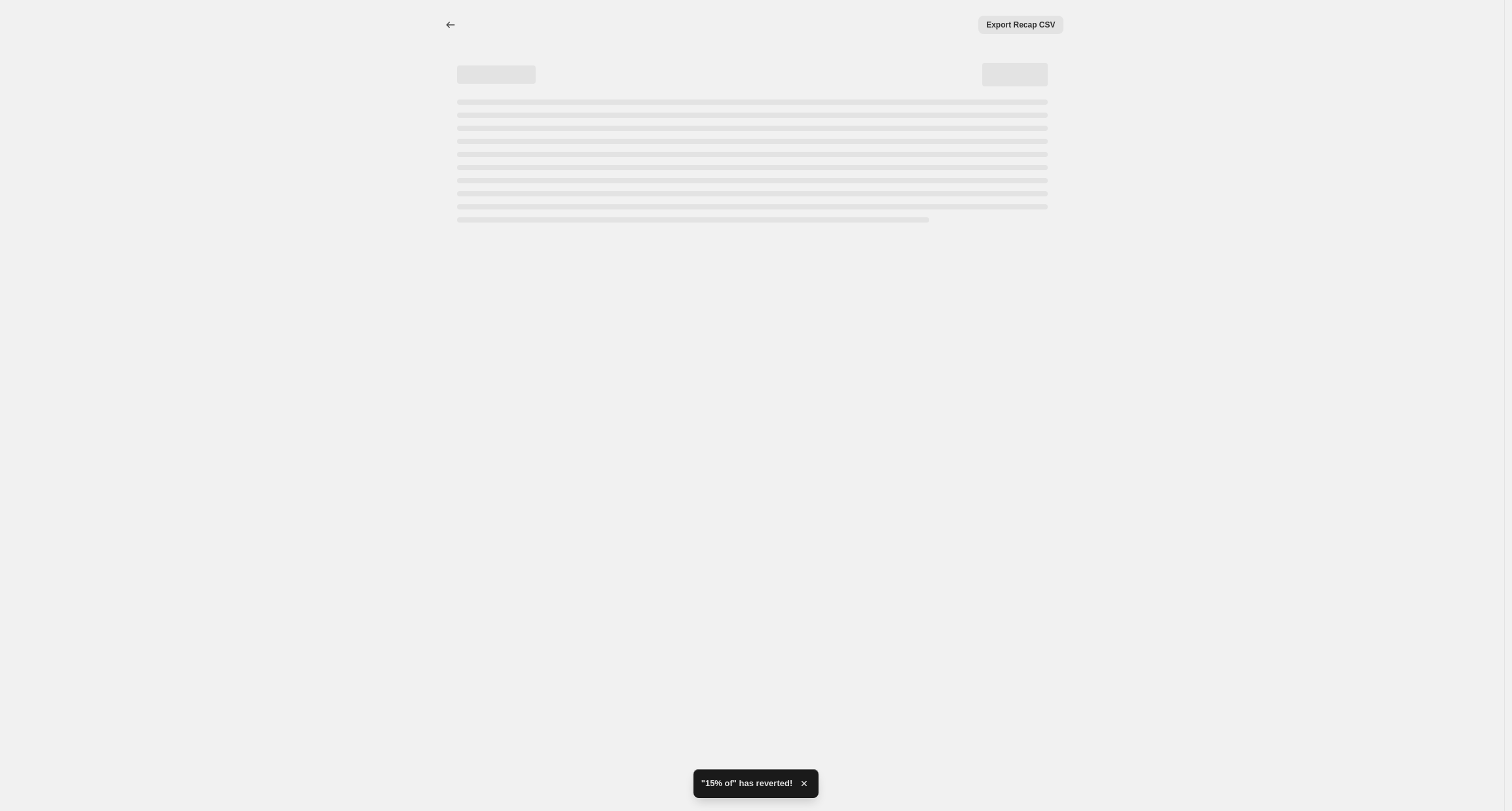
select select "percentage"
select select "collection"
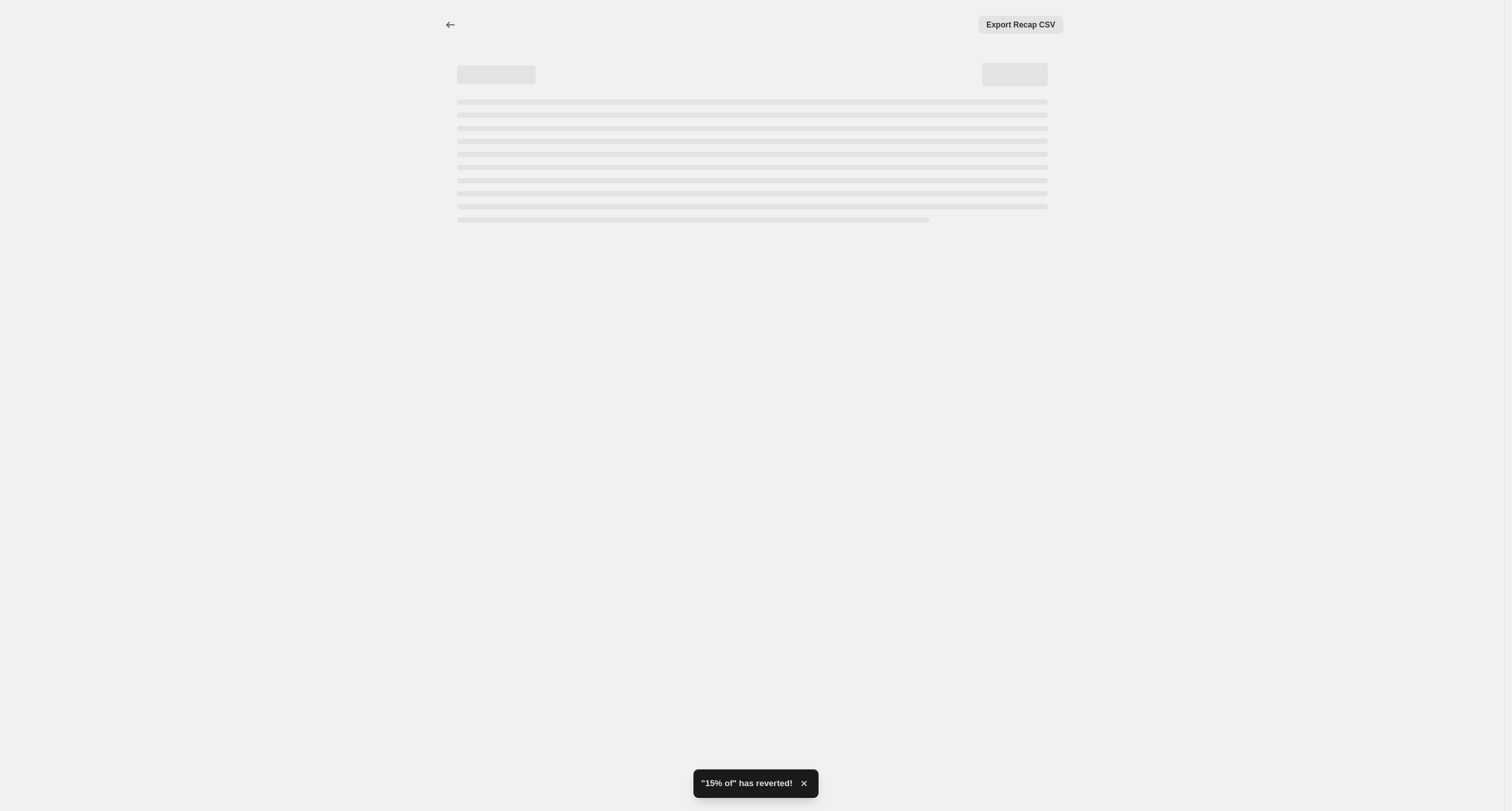
select select "collection"
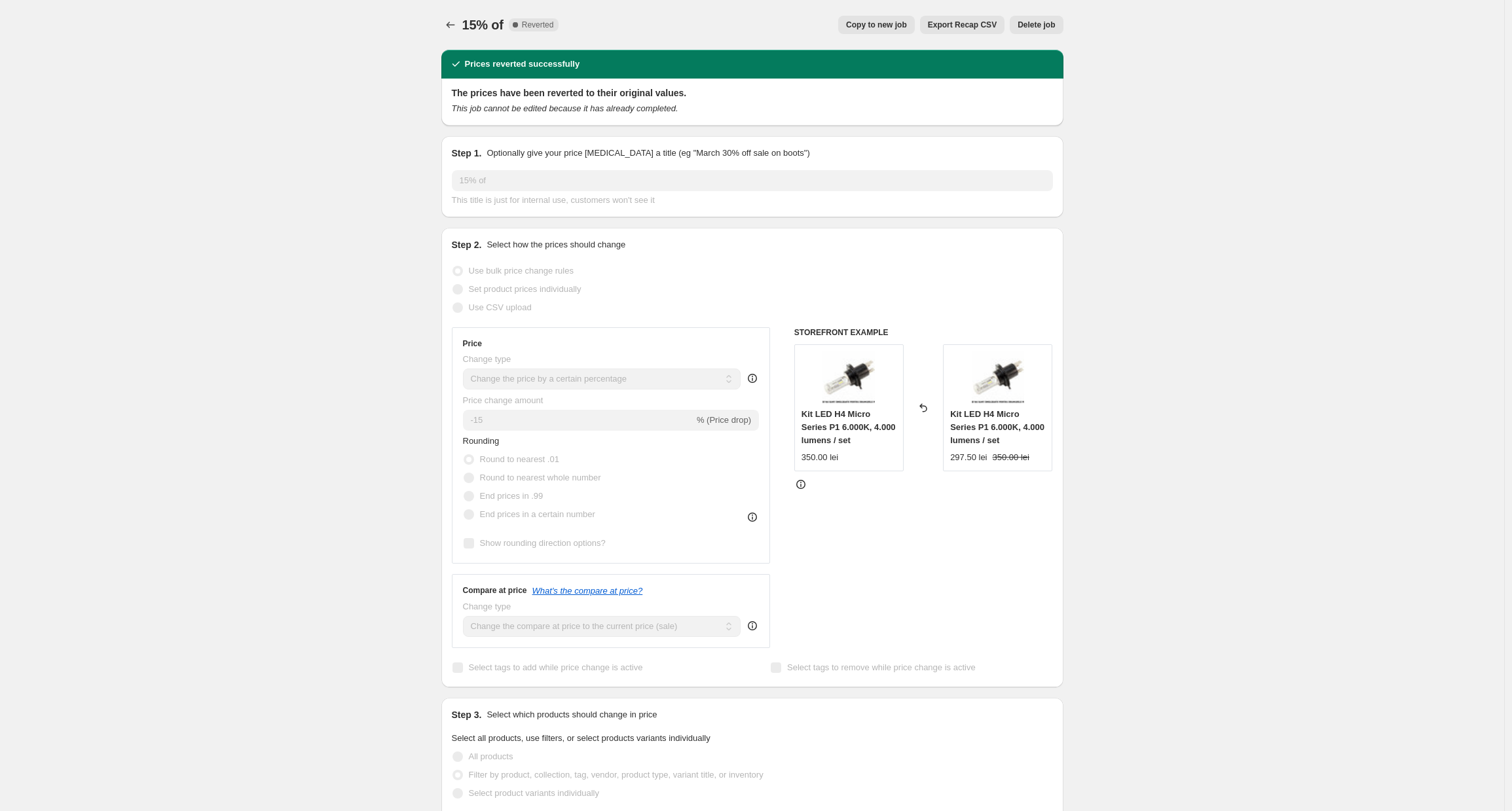
click at [887, 20] on span "Copy to new job" at bounding box center [877, 25] width 61 height 11
select select "percentage"
select select "collection"
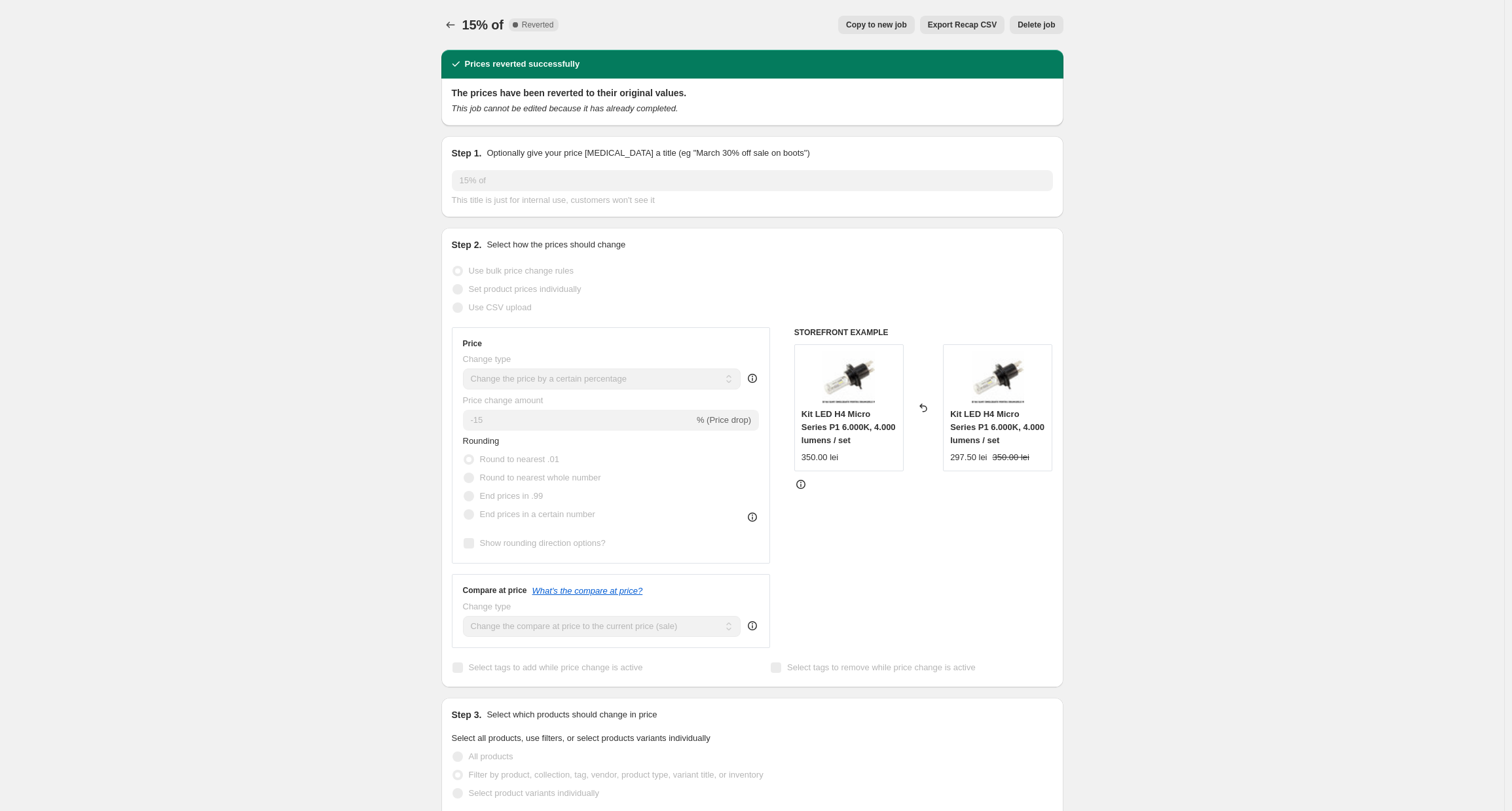
select select "collection"
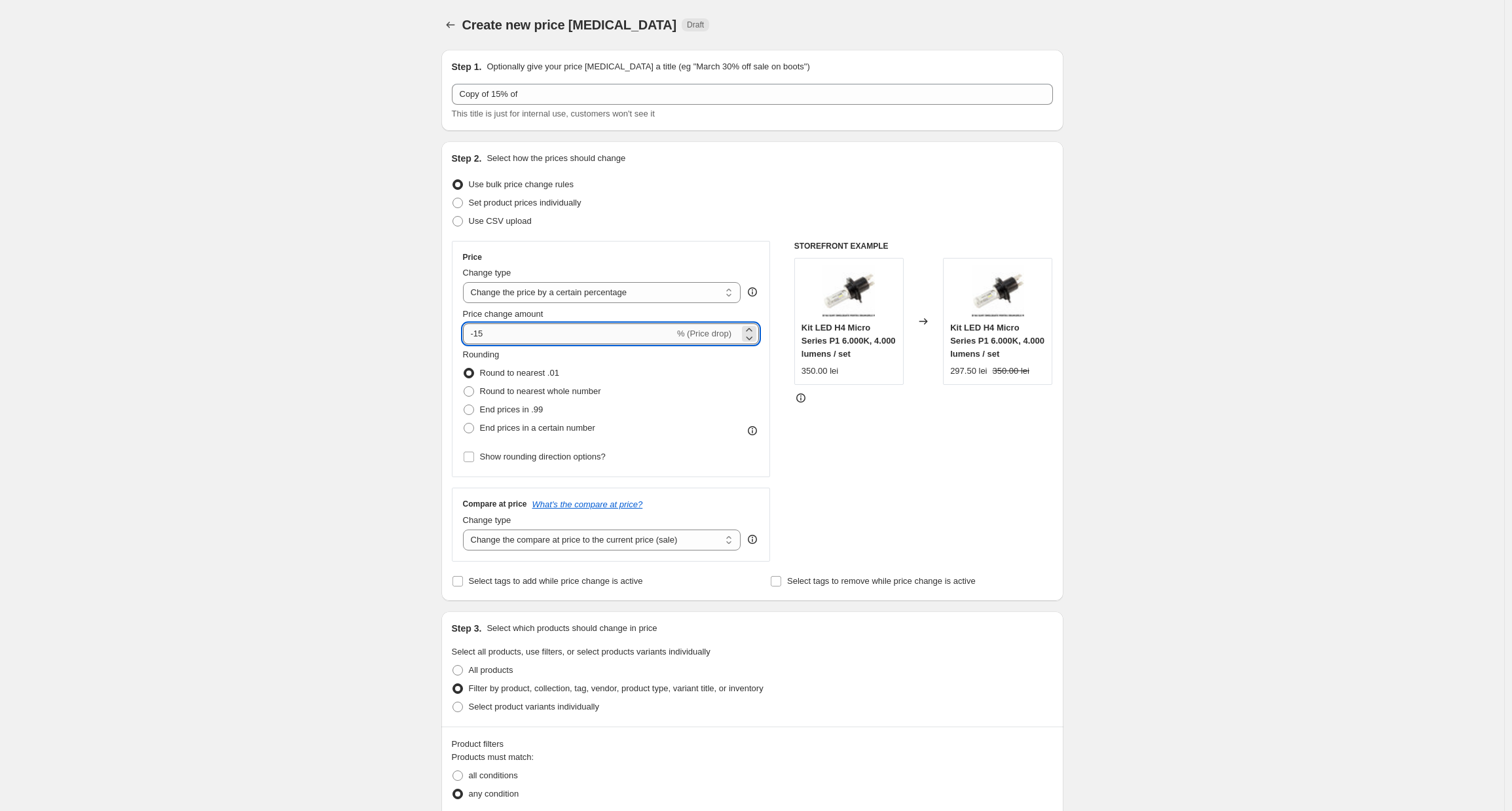
click at [516, 339] on input "-15" at bounding box center [569, 333] width 212 height 21
type input "-1"
type input "-10"
click at [309, 367] on div "Create new price [MEDICAL_DATA]. This page is ready Create new price [MEDICAL_D…" at bounding box center [752, 812] width 1504 height 1625
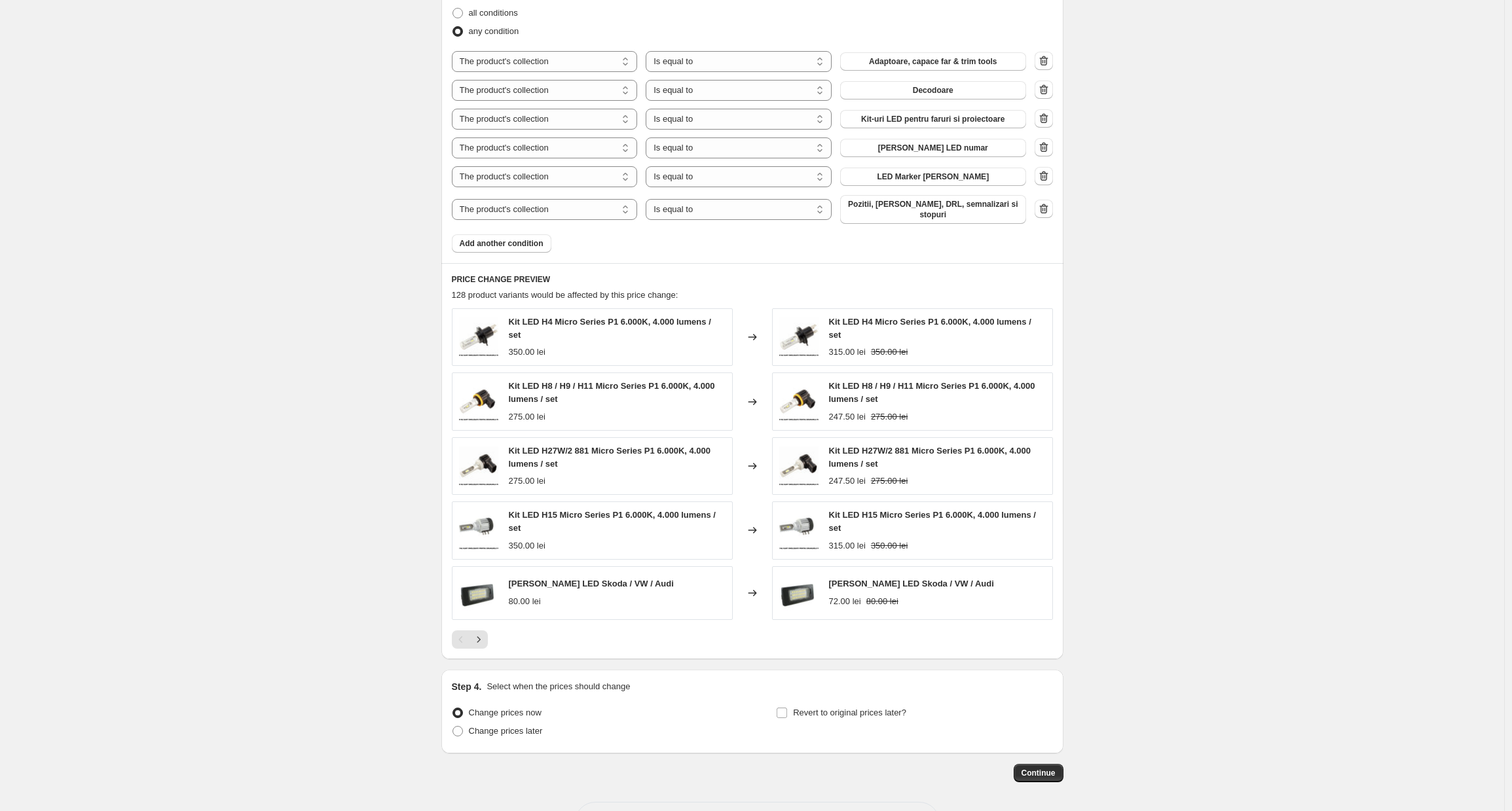
scroll to position [806, 0]
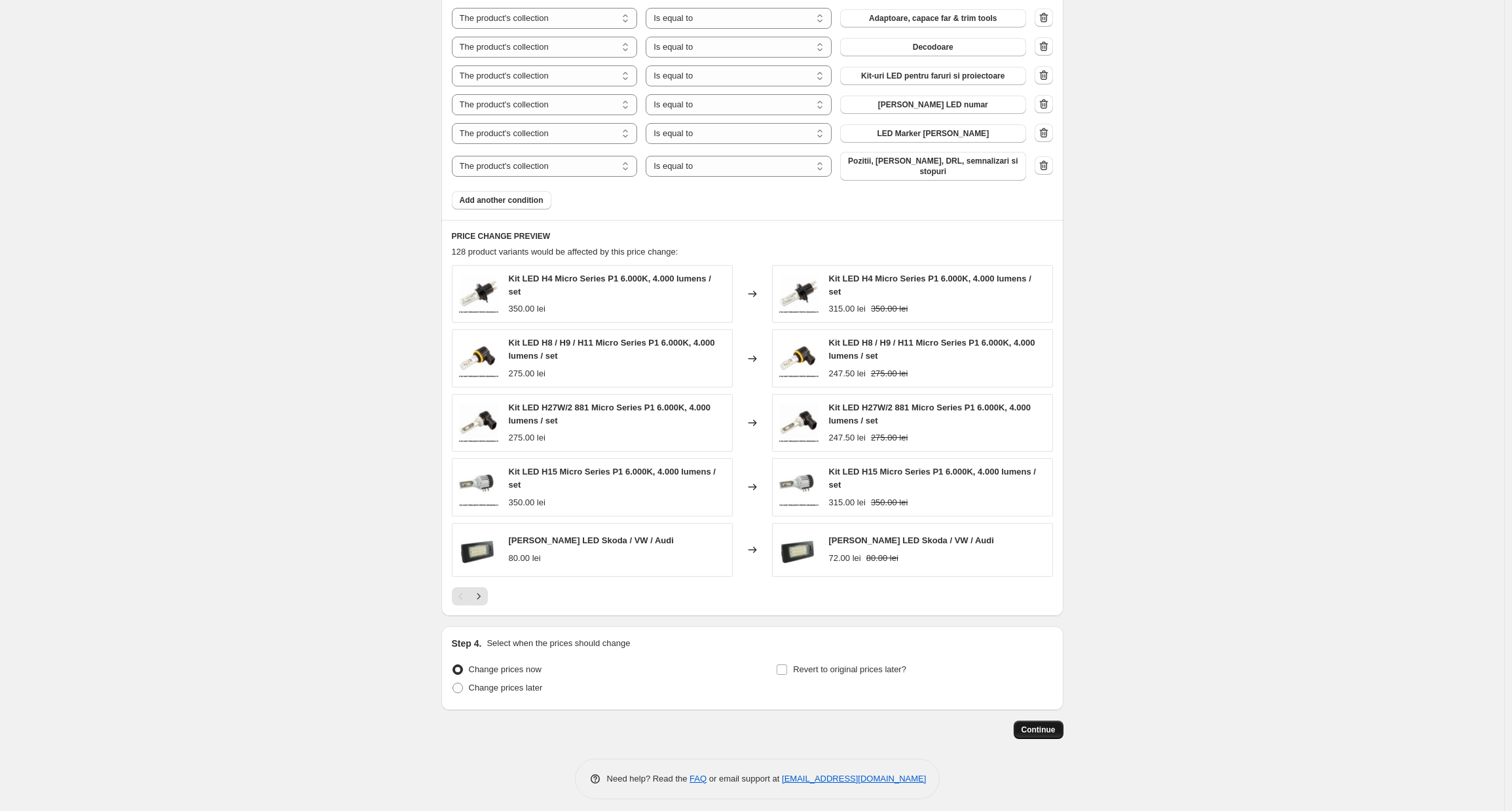
click at [1027, 724] on span "Continue" at bounding box center [1038, 729] width 34 height 11
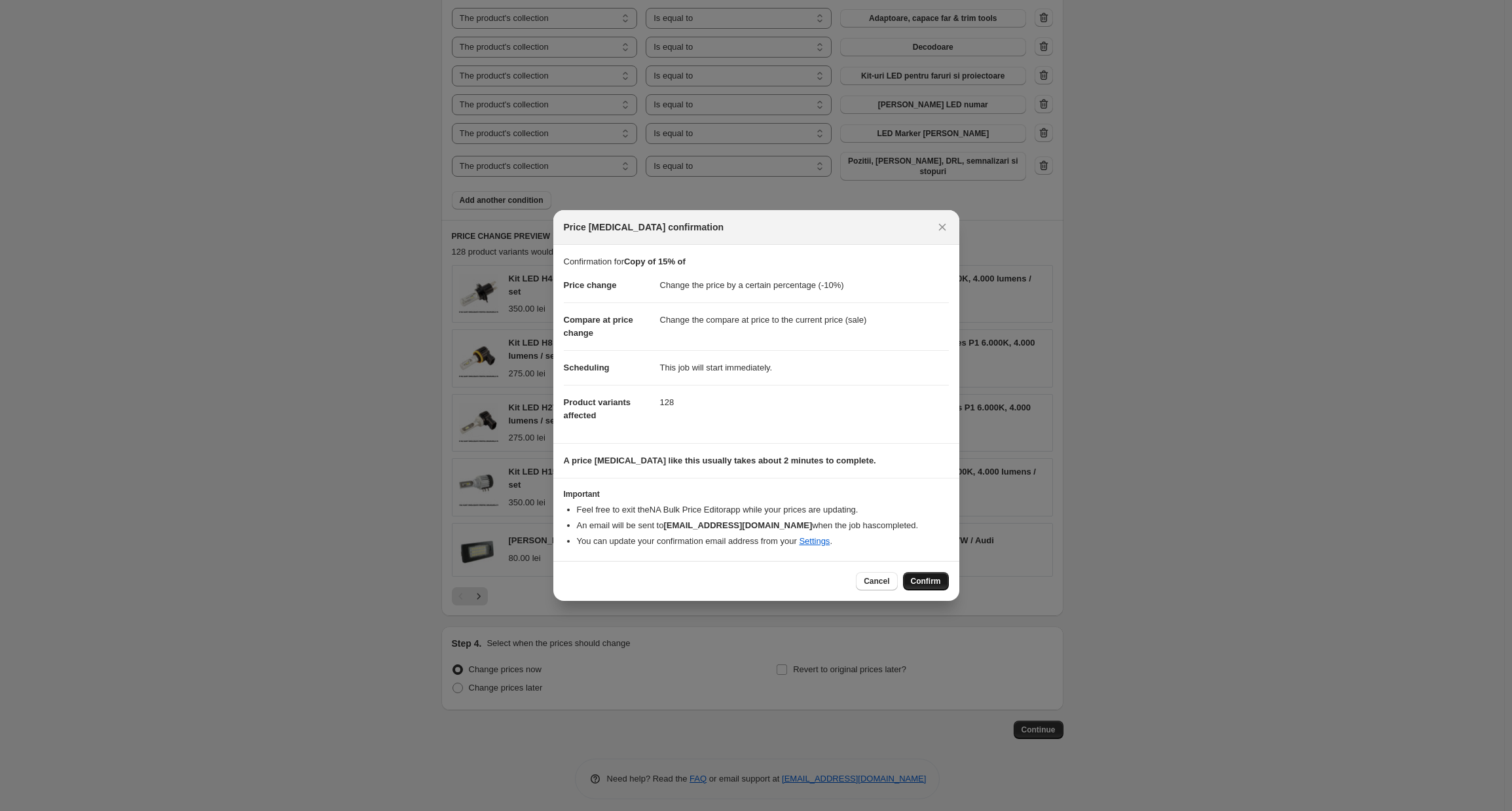
click at [919, 579] on span "Confirm" at bounding box center [926, 581] width 30 height 11
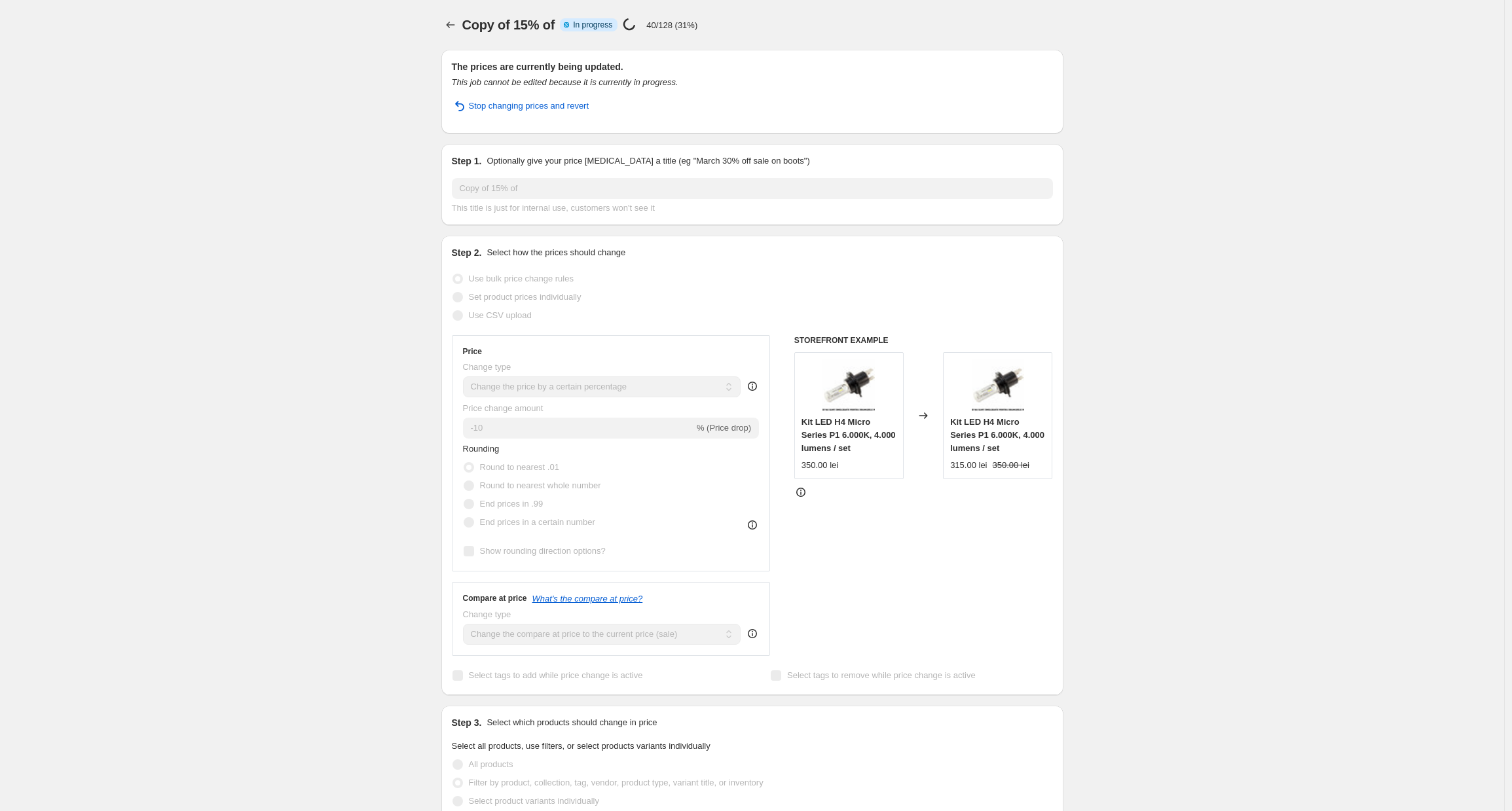
select select "percentage"
select select "collection"
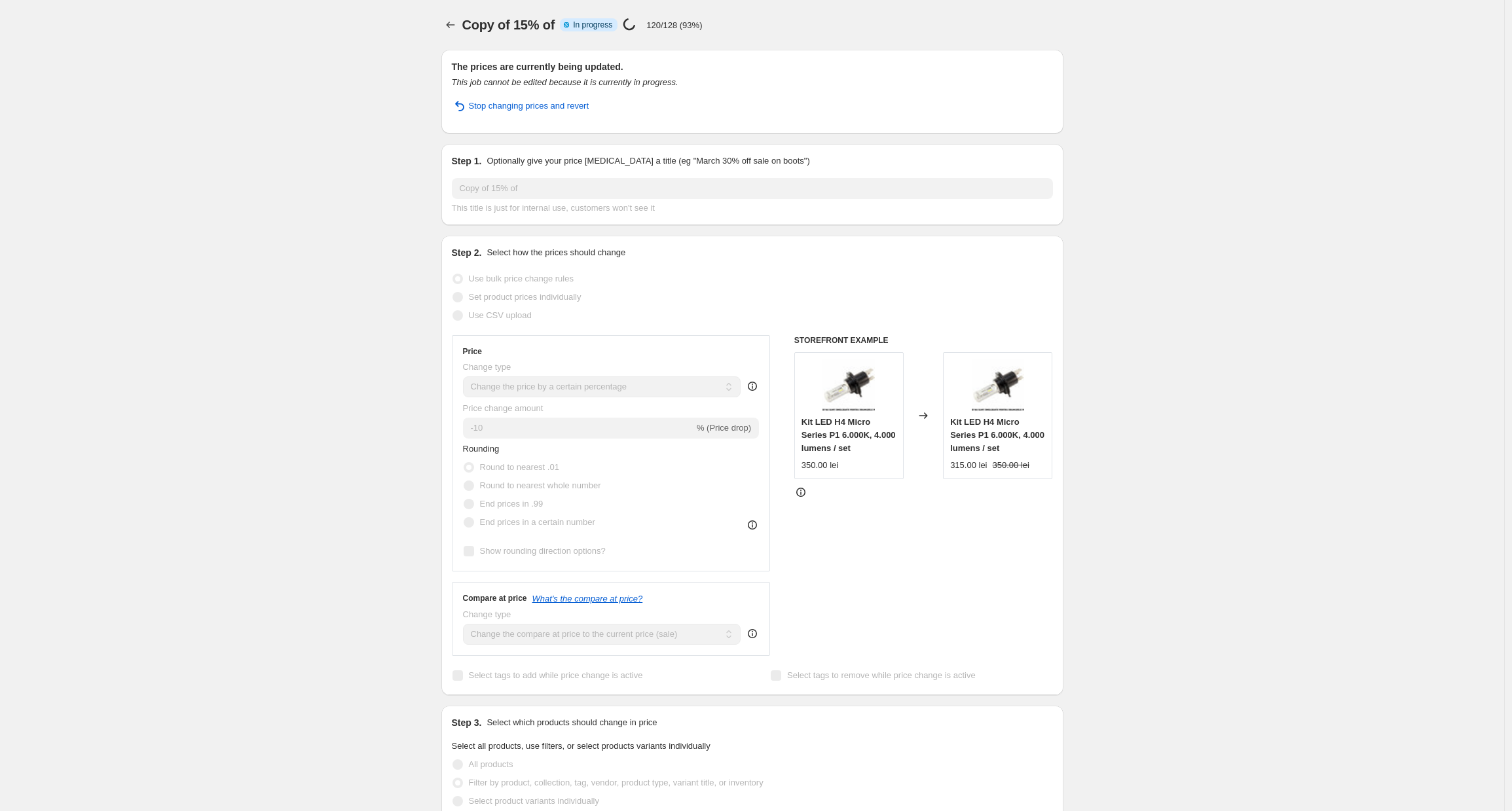
select select "collection"
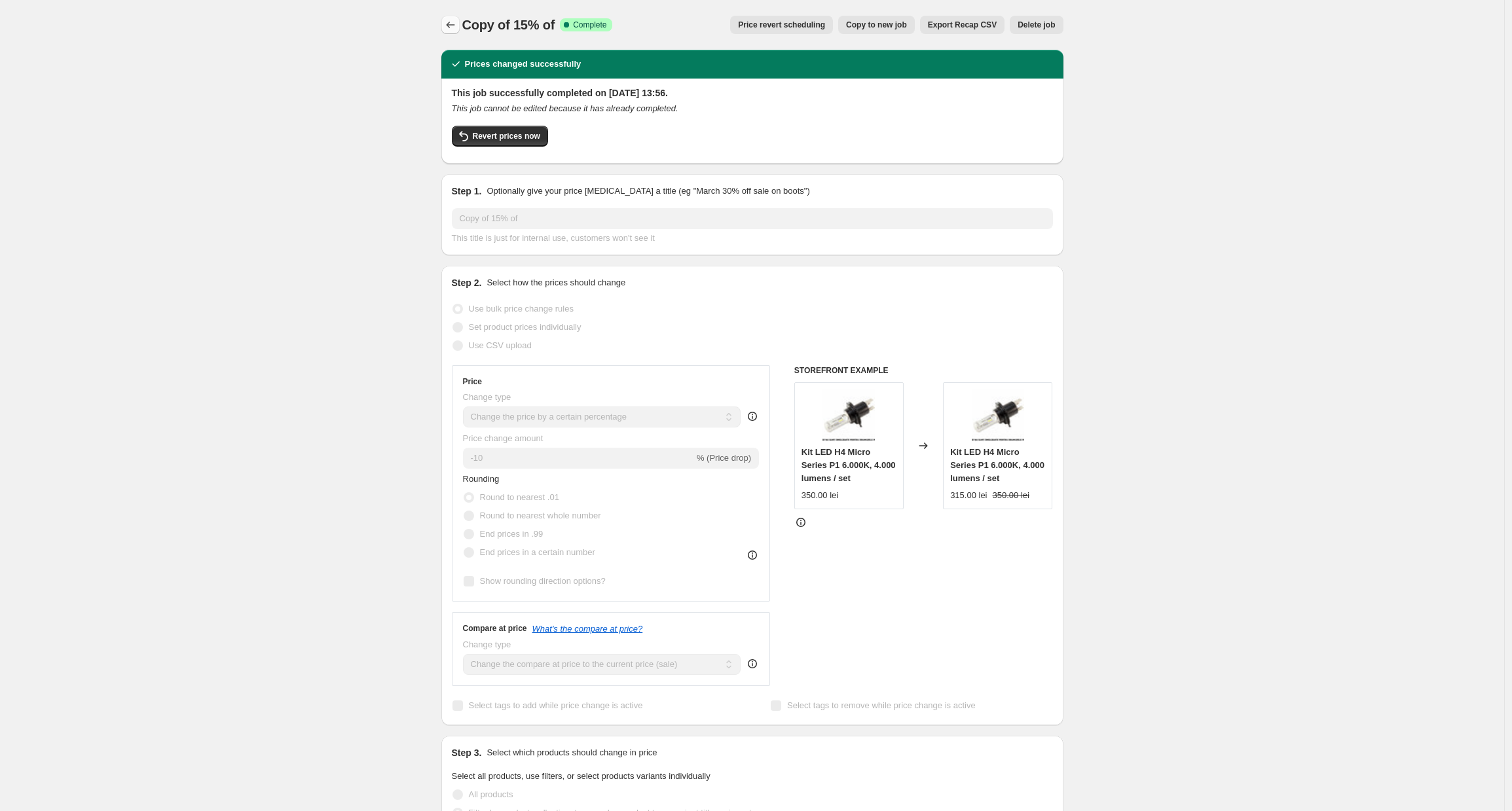
click at [457, 21] on icon "Price change jobs" at bounding box center [450, 25] width 13 height 13
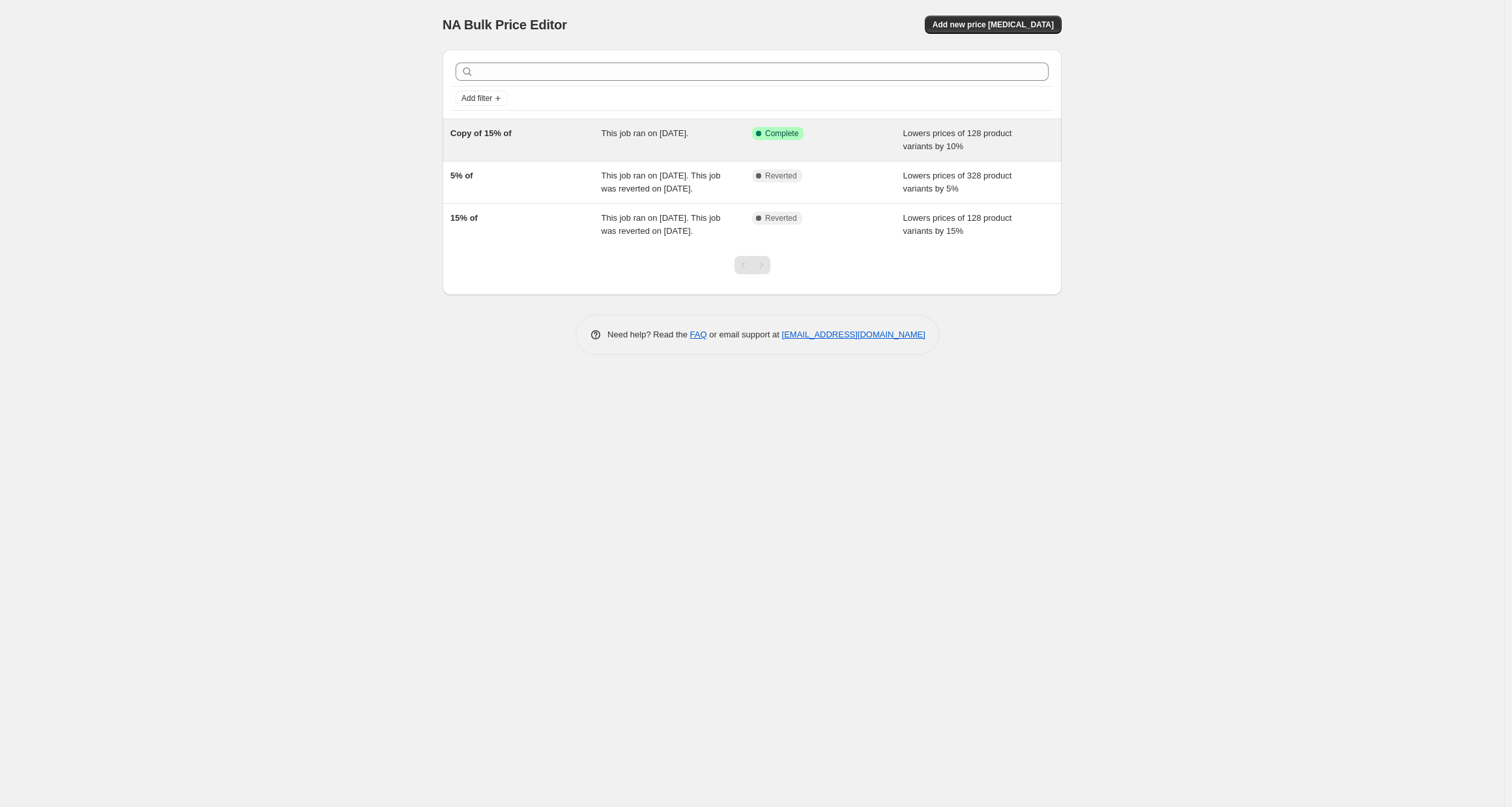
click at [670, 133] on span "This job ran on [DATE]." at bounding box center [645, 134] width 87 height 10
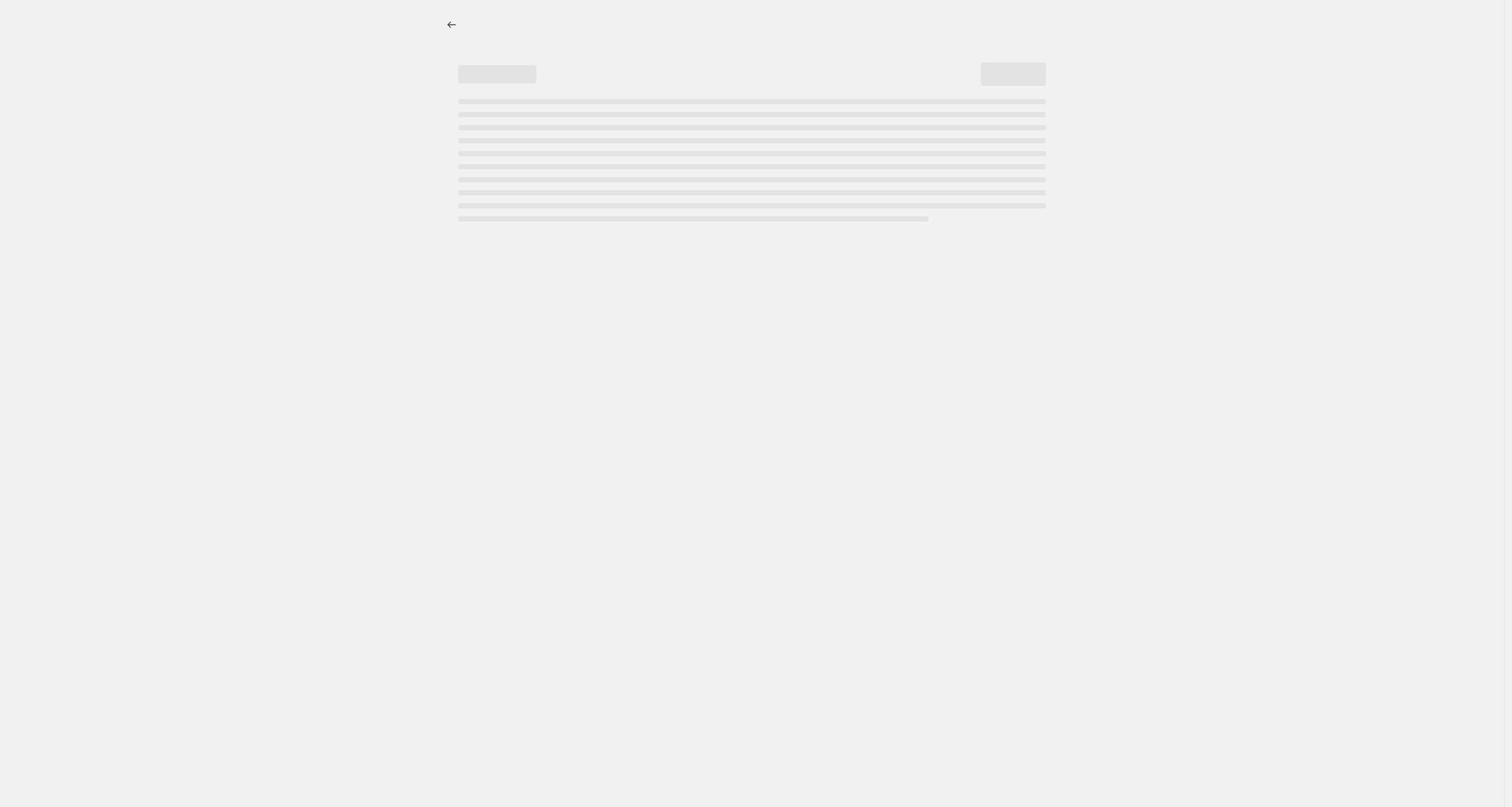
select select "percentage"
select select "collection"
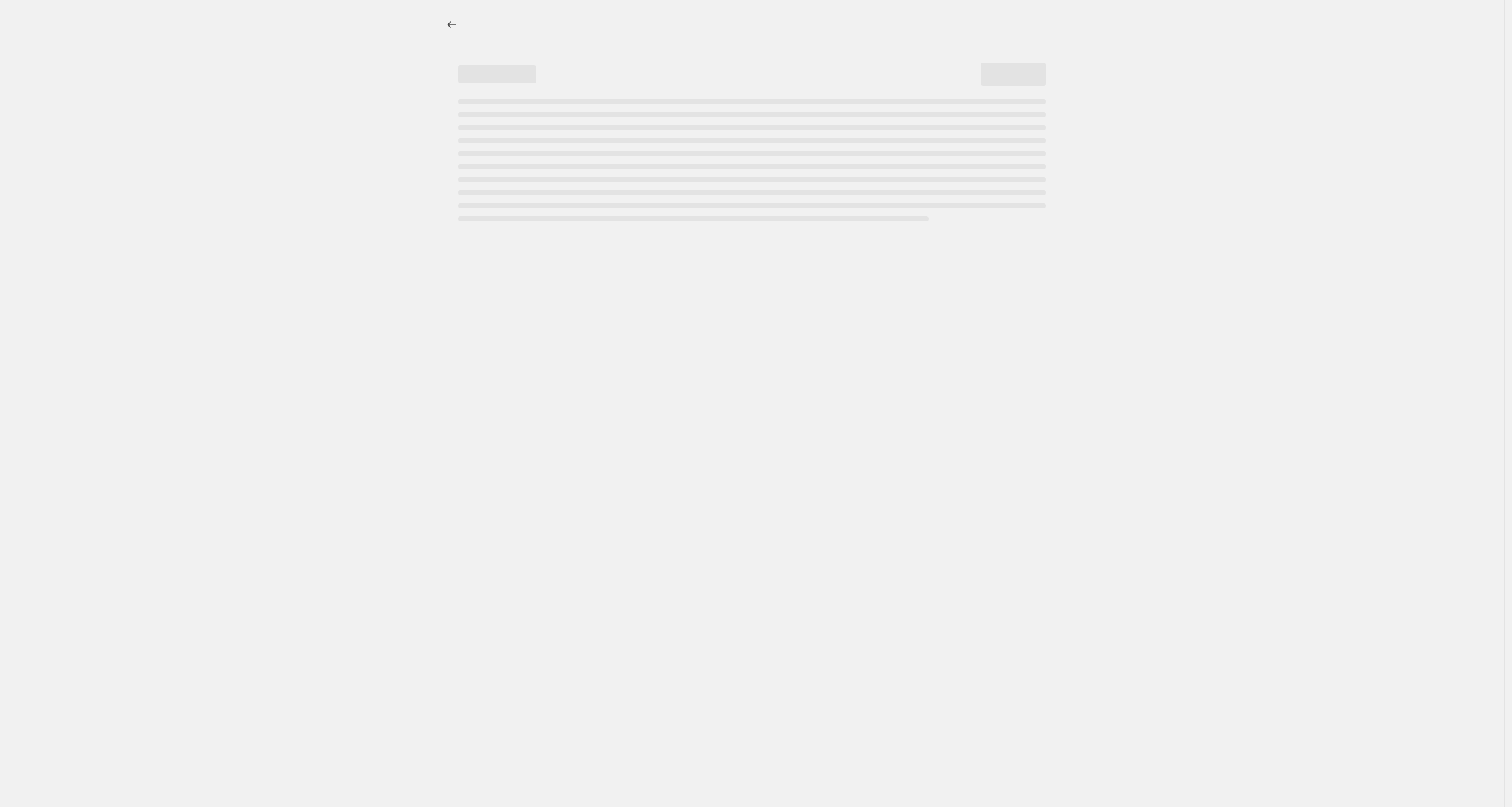
select select "collection"
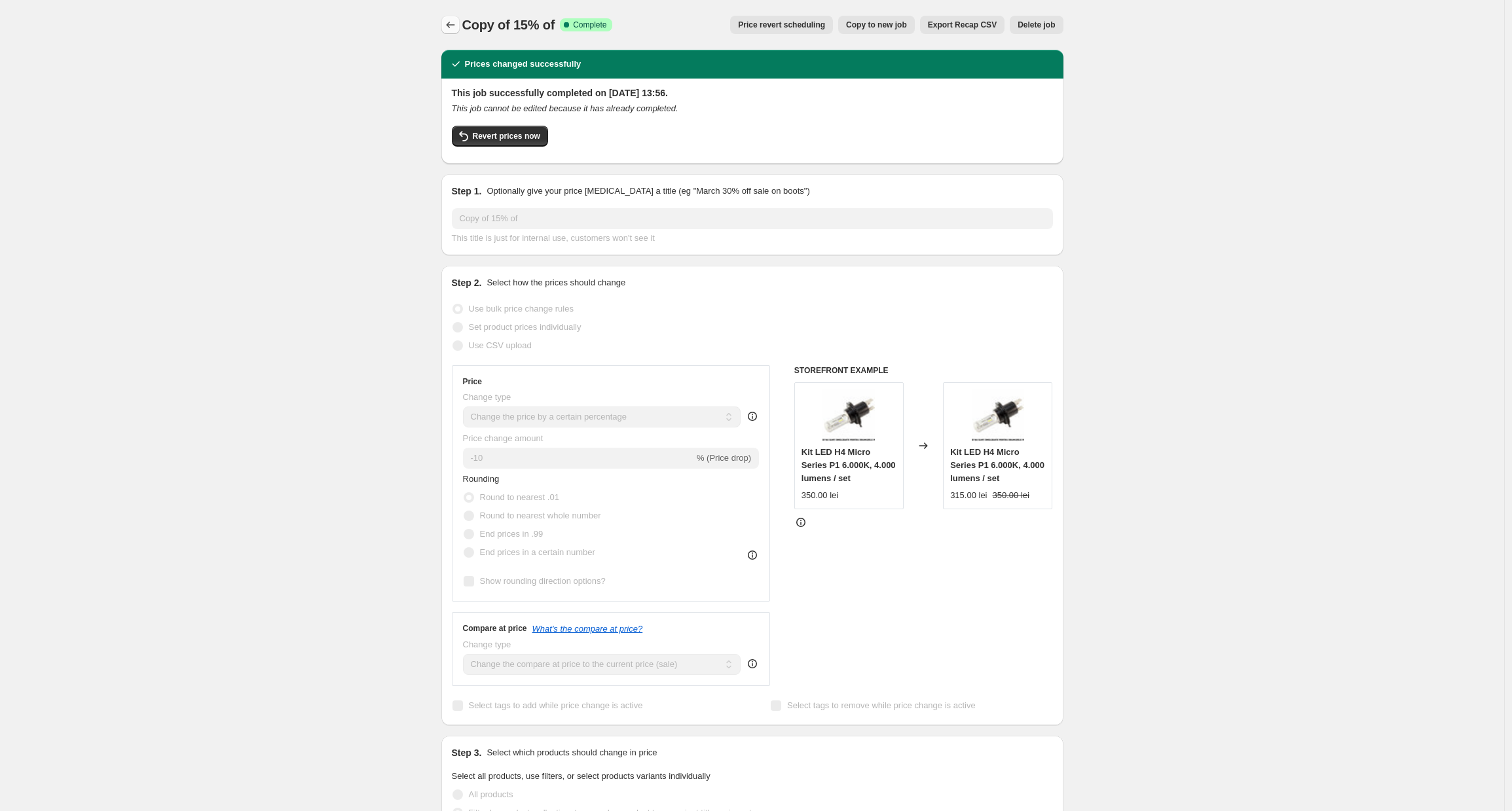
click at [453, 29] on icon "Price change jobs" at bounding box center [450, 25] width 13 height 13
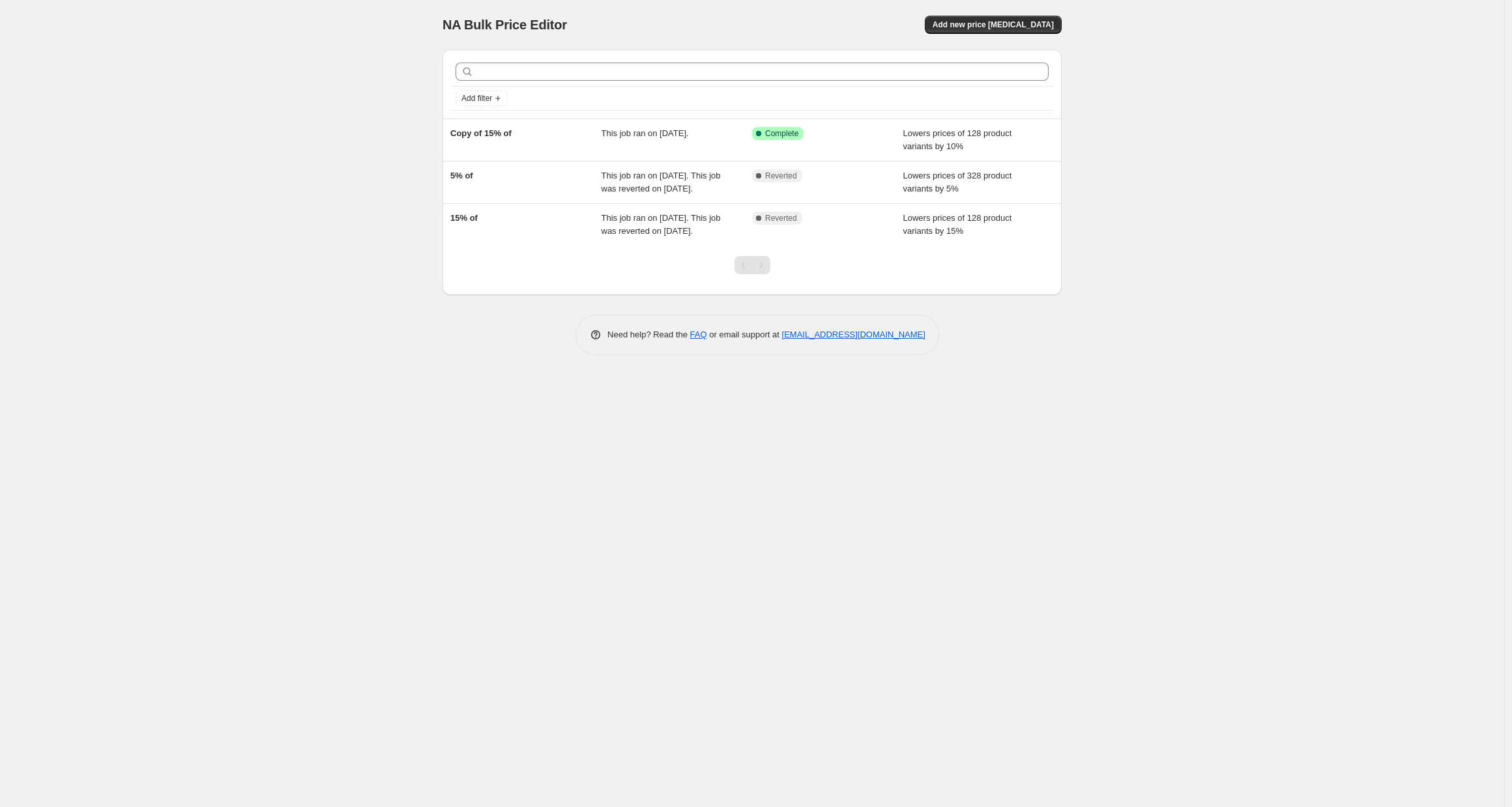
click at [190, 61] on div "NA Bulk Price Editor. This page is ready NA Bulk Price Editor Add new price [ME…" at bounding box center [752, 403] width 1504 height 807
